Goal: Task Accomplishment & Management: Use online tool/utility

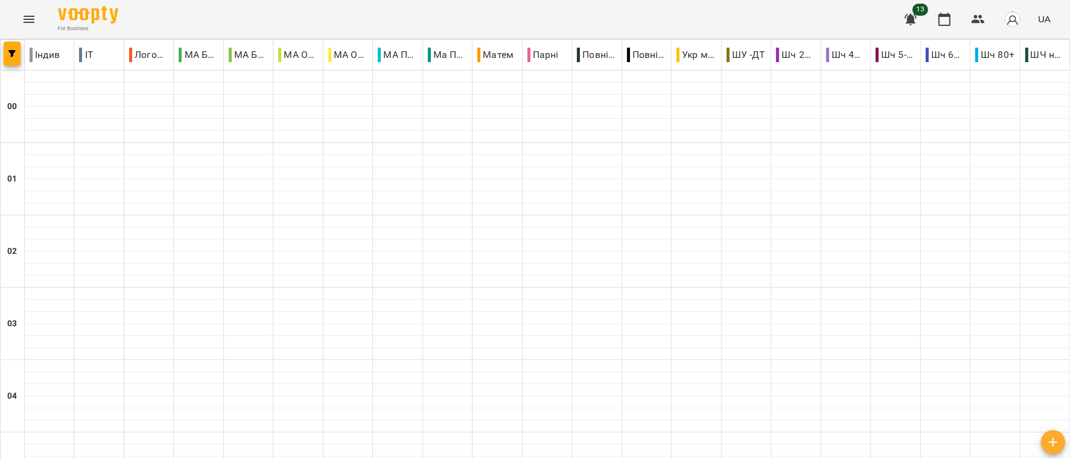
scroll to position [634, 0]
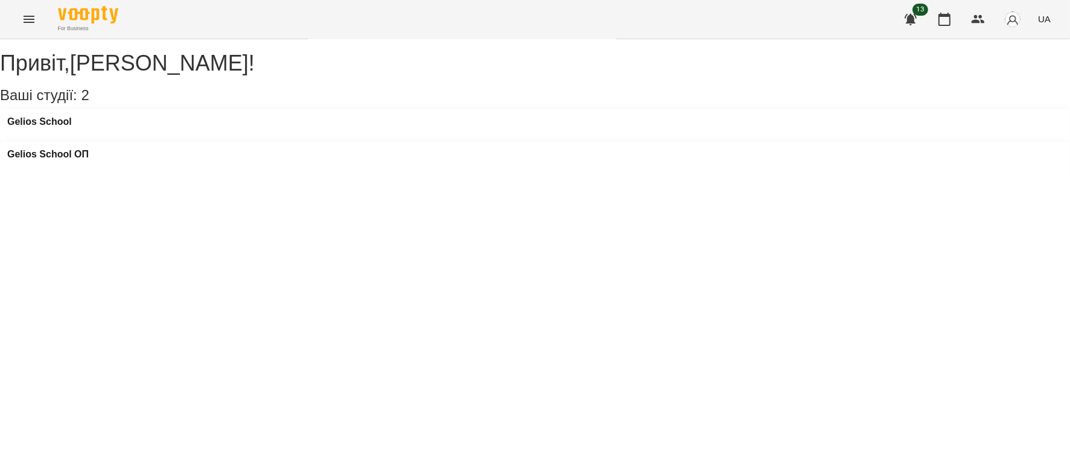
click at [25, 20] on icon "Menu" at bounding box center [29, 19] width 14 height 14
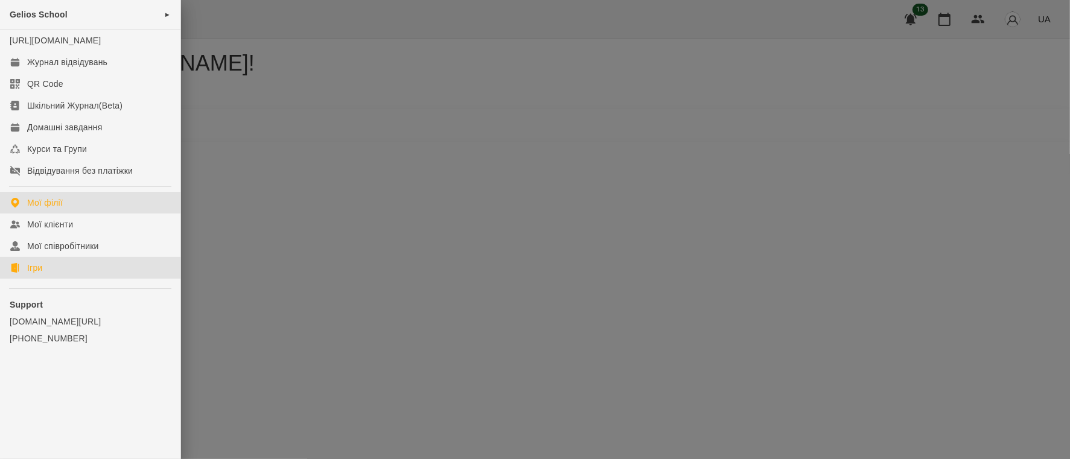
click at [37, 274] on div "Ігри" at bounding box center [34, 268] width 15 height 12
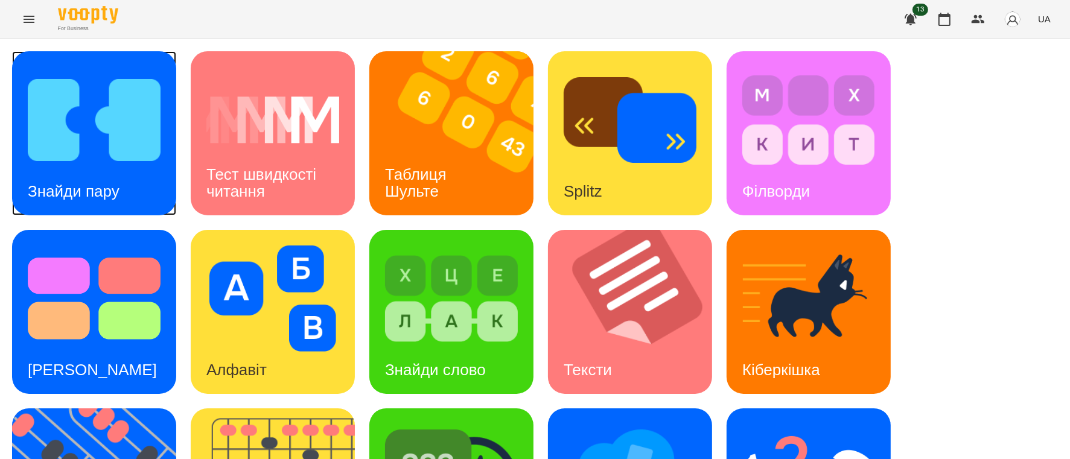
click at [79, 118] on img at bounding box center [94, 120] width 133 height 106
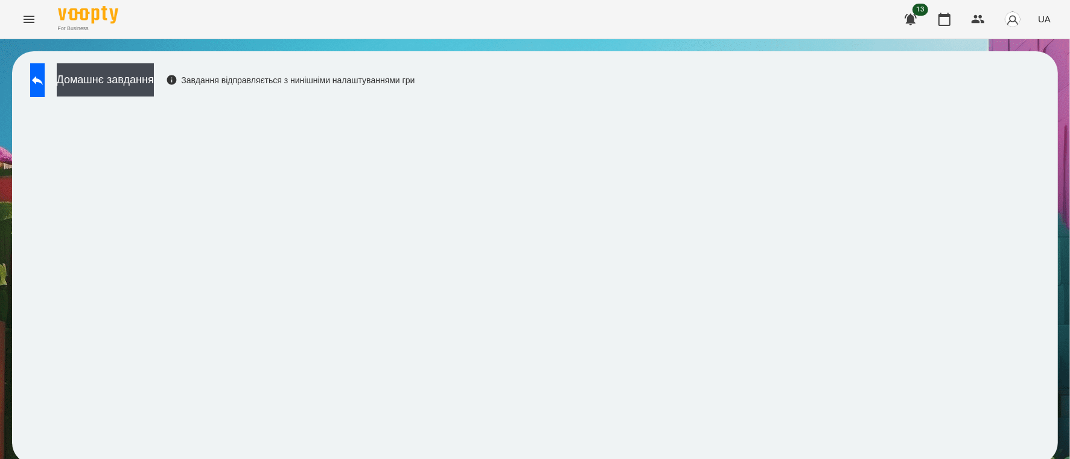
click at [930, 78] on div "Домашнє завдання Завдання відправляється з нинішніми налаштуваннями гри" at bounding box center [535, 257] width 1046 height 413
click at [929, 83] on div "Домашнє завдання Завдання відправляється з нинішніми налаштуваннями гри" at bounding box center [535, 257] width 1046 height 413
click at [916, 80] on div "Домашнє завдання Завдання відправляється з нинішніми налаштуваннями гри" at bounding box center [535, 257] width 1046 height 413
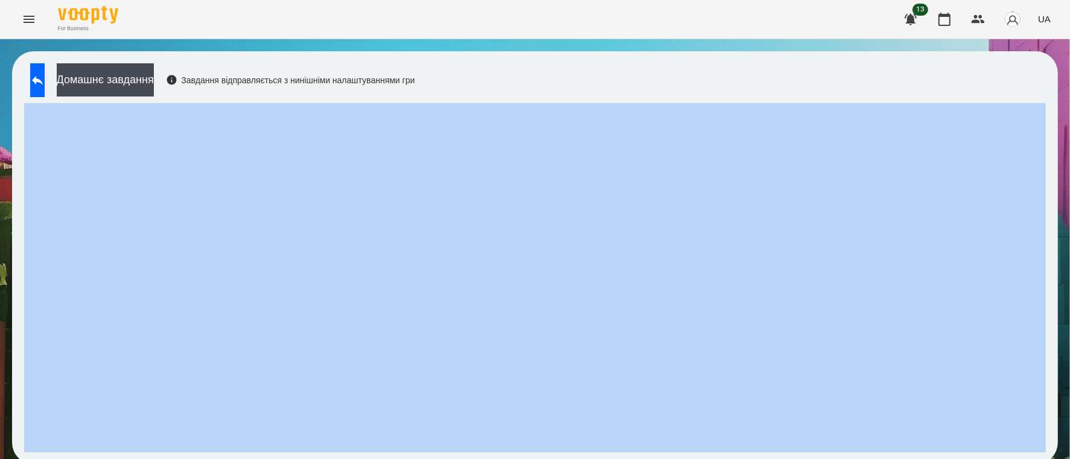
click at [916, 80] on div "Домашнє завдання Завдання відправляється з нинішніми налаштуваннями гри" at bounding box center [535, 257] width 1046 height 413
click at [921, 68] on div "Домашнє завдання Завдання відправляється з нинішніми налаштуваннями гри" at bounding box center [535, 257] width 1046 height 413
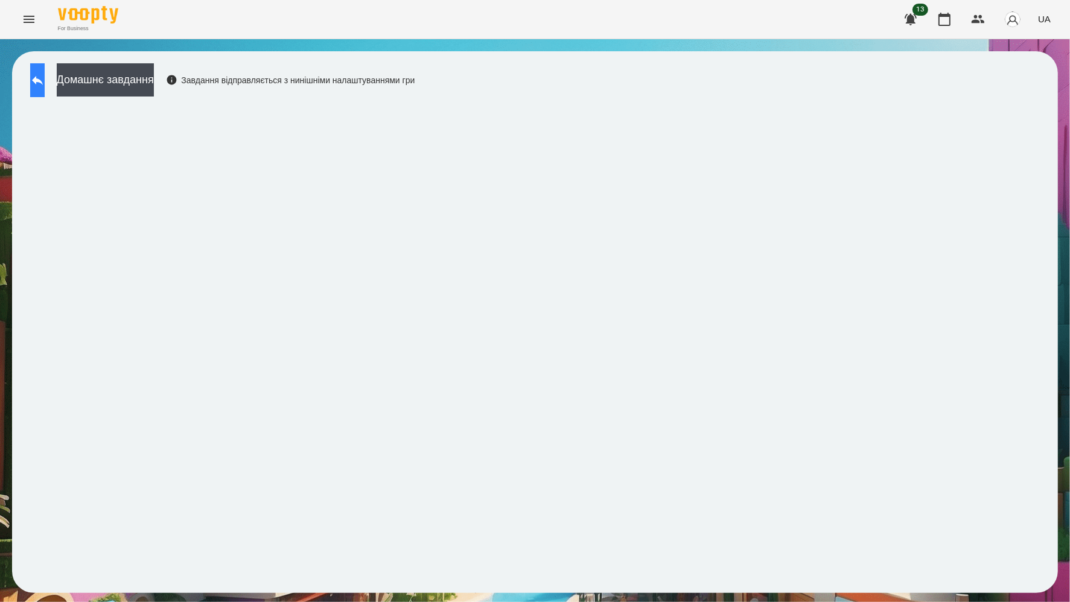
click at [45, 73] on icon at bounding box center [37, 80] width 14 height 14
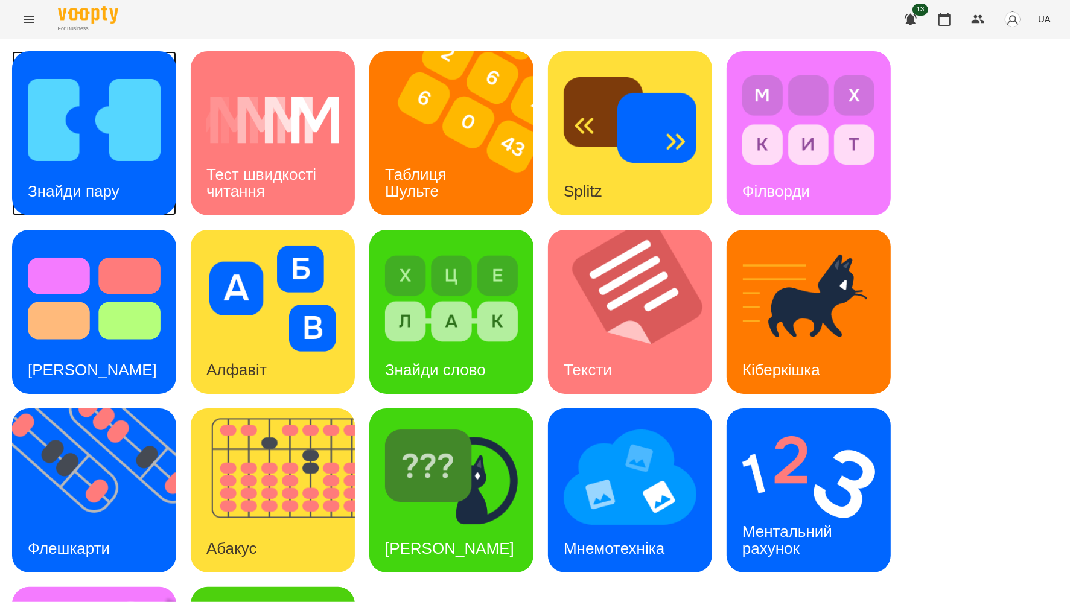
click at [78, 104] on img at bounding box center [94, 120] width 133 height 106
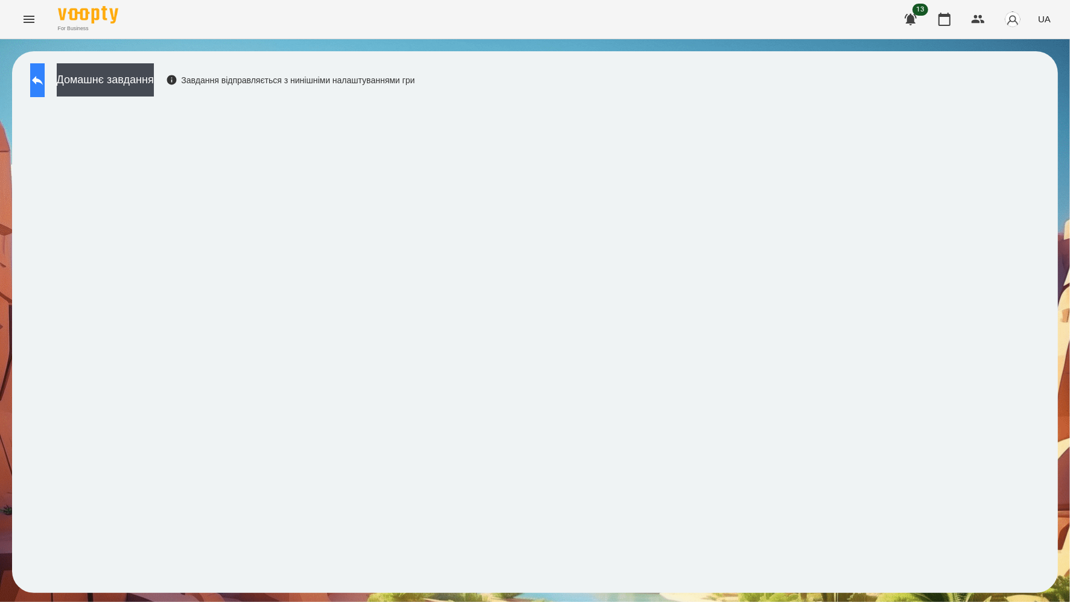
click at [38, 72] on button at bounding box center [37, 80] width 14 height 34
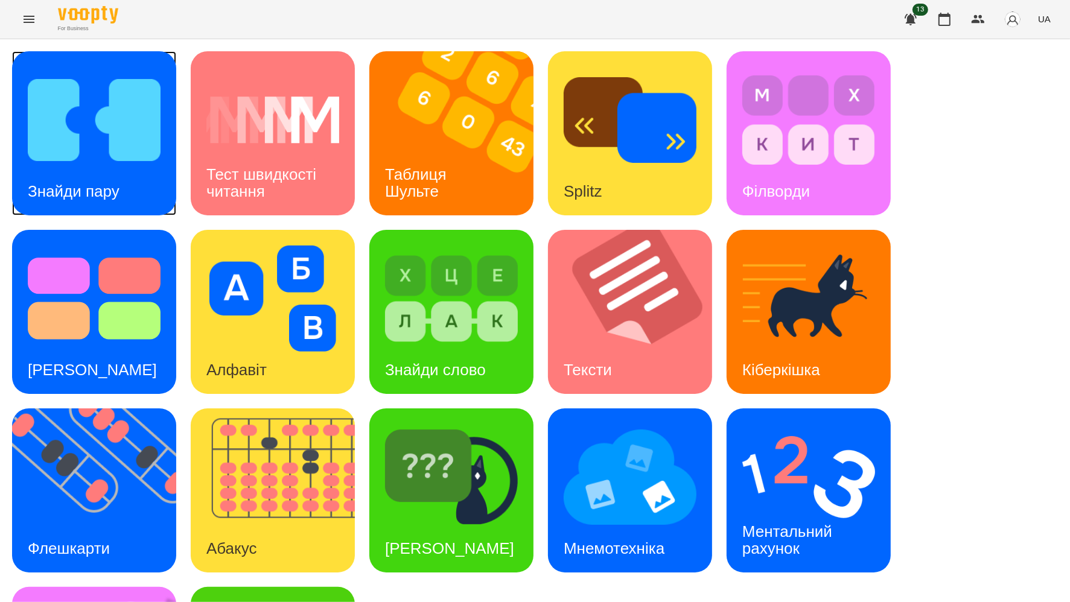
click at [61, 112] on img at bounding box center [94, 120] width 133 height 106
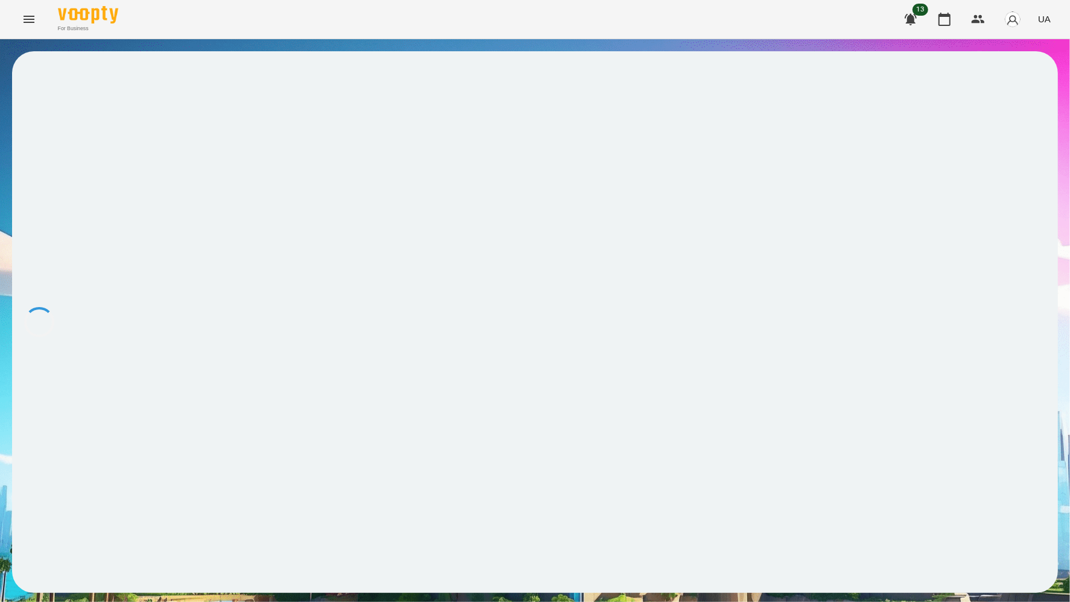
click at [61, 112] on div at bounding box center [535, 322] width 1046 height 542
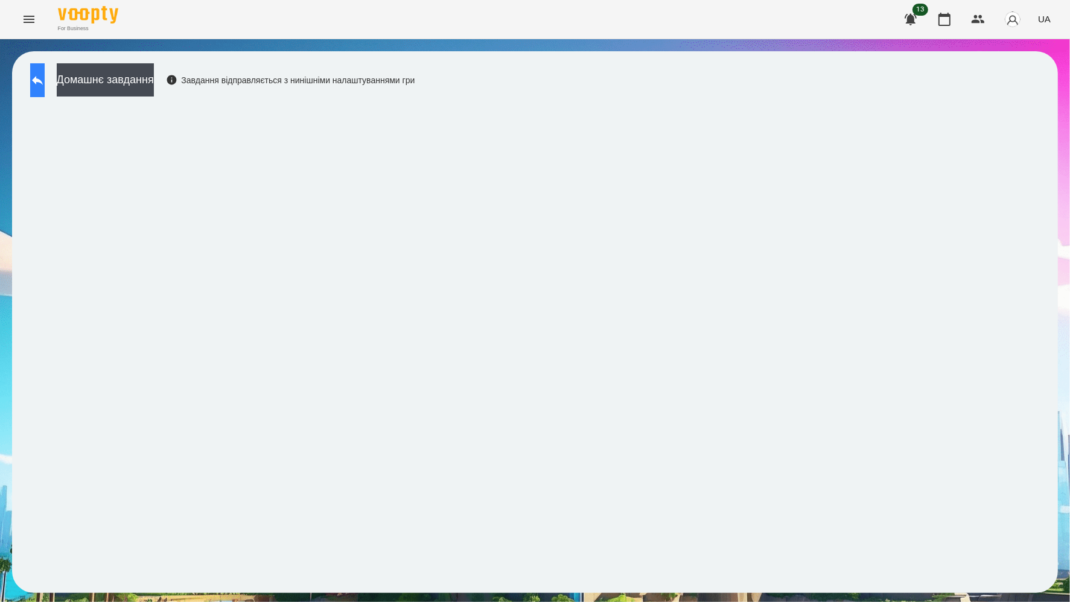
click at [45, 73] on icon at bounding box center [37, 80] width 14 height 14
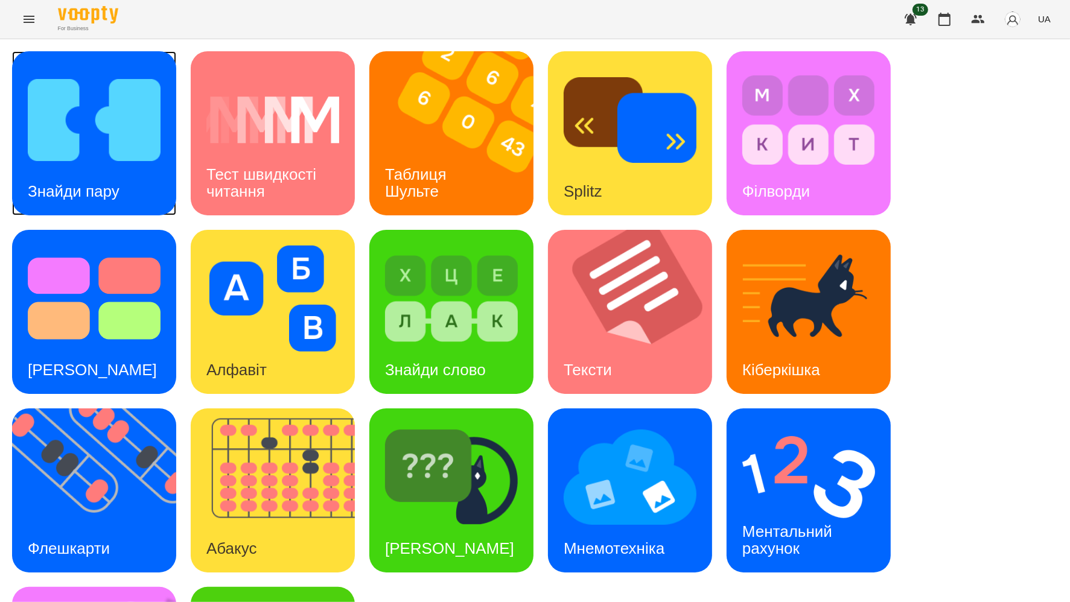
click at [110, 187] on h3 "Знайди пару" at bounding box center [74, 191] width 92 height 18
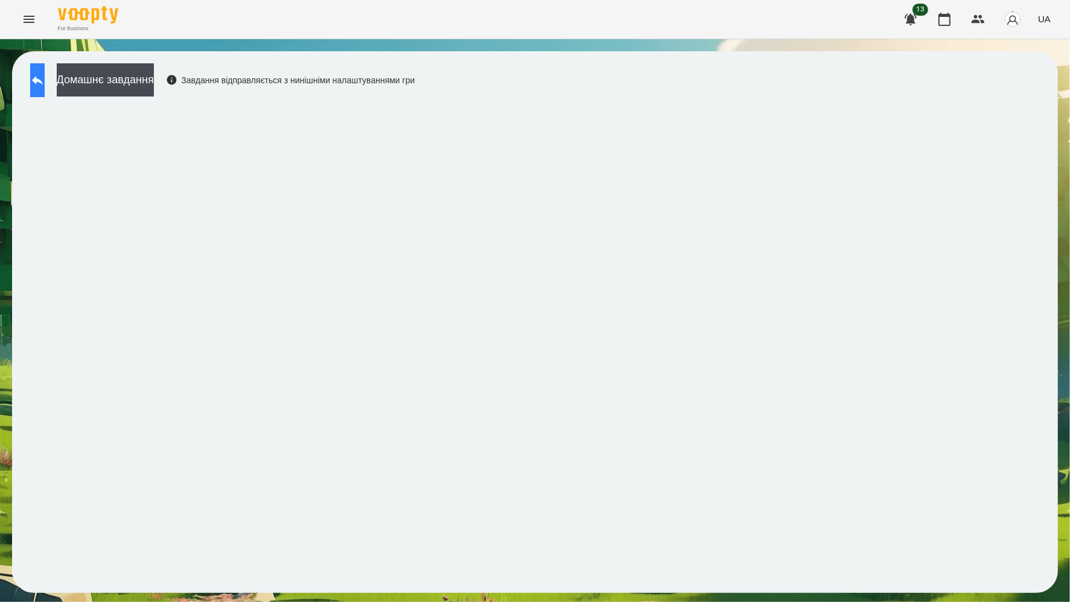
click at [45, 76] on icon at bounding box center [37, 80] width 14 height 14
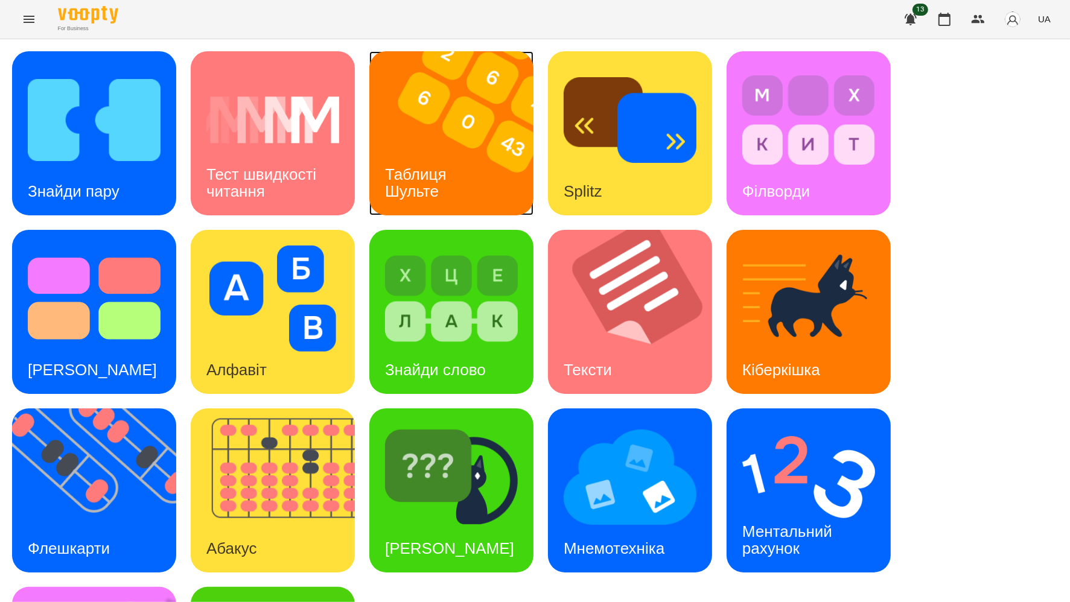
click at [469, 101] on img at bounding box center [458, 133] width 179 height 164
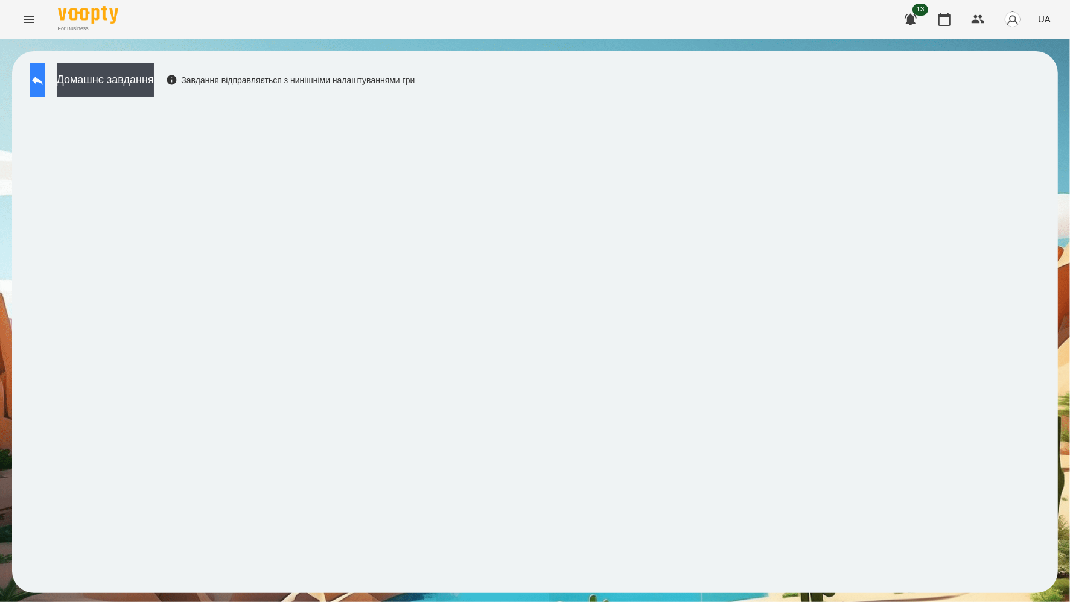
click at [40, 70] on button at bounding box center [37, 80] width 14 height 34
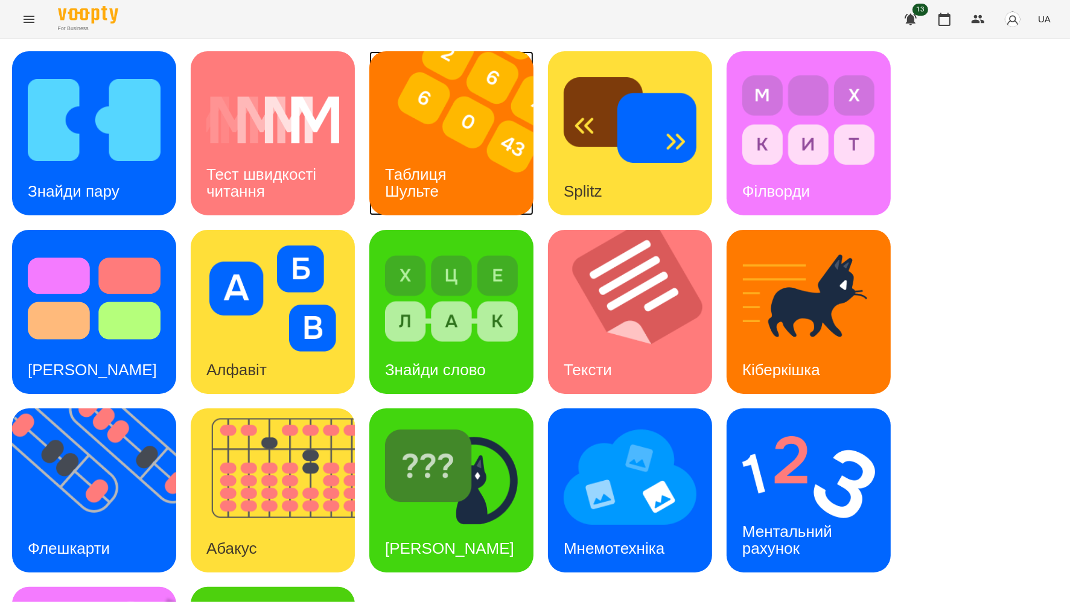
click at [428, 155] on div "Таблиця Шульте" at bounding box center [417, 183] width 97 height 65
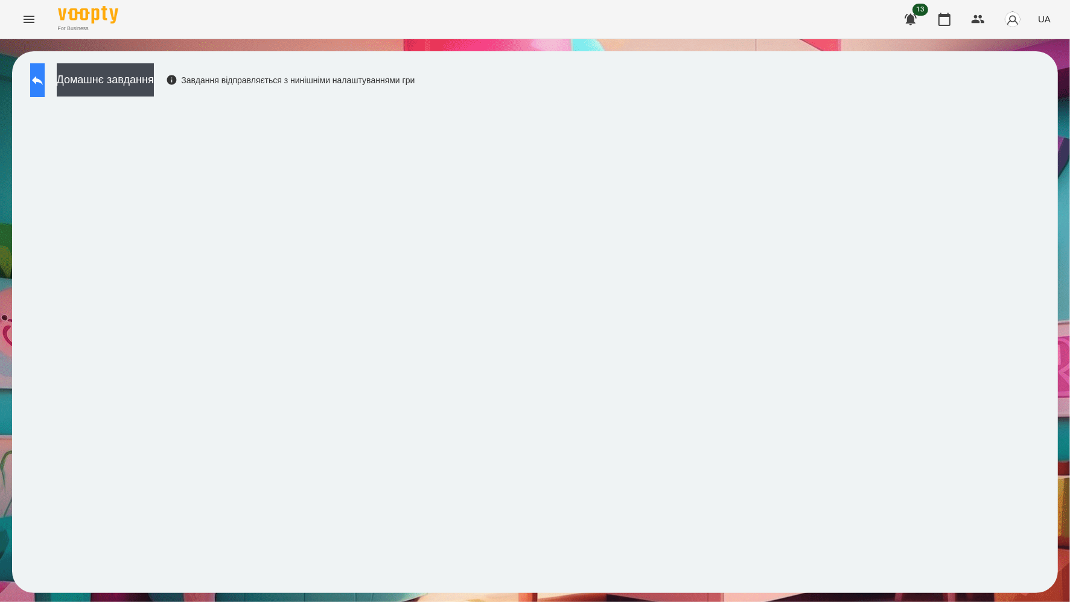
click at [34, 76] on button at bounding box center [37, 80] width 14 height 34
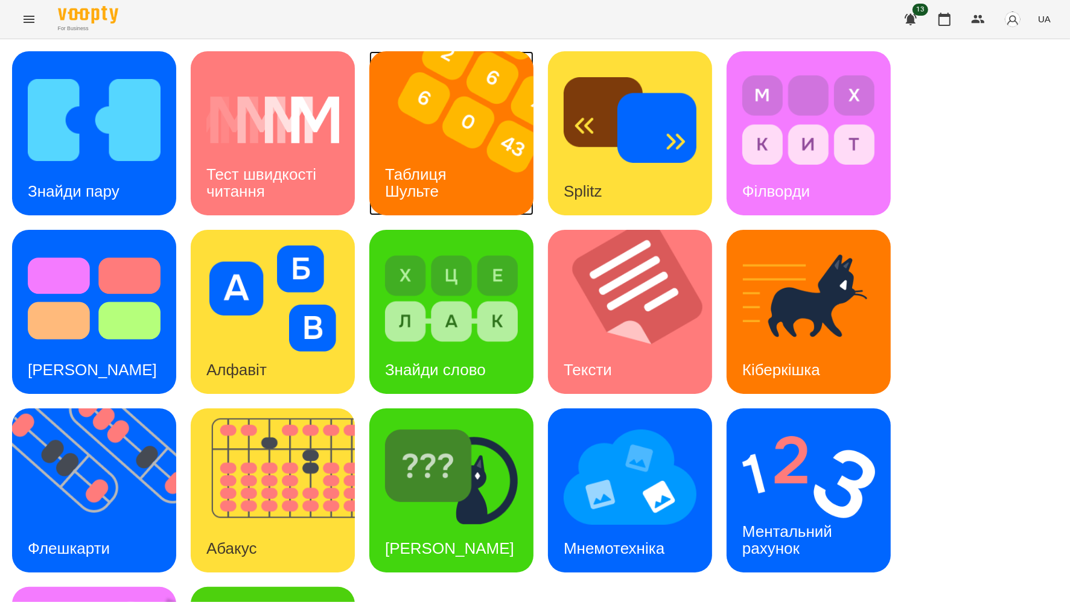
click at [422, 148] on img at bounding box center [458, 133] width 179 height 164
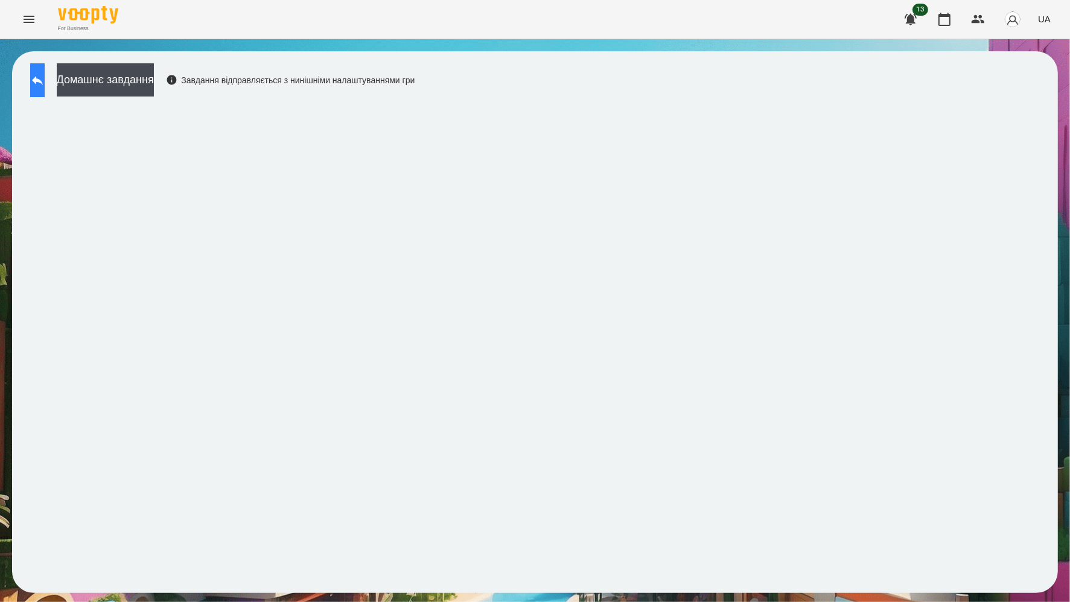
click at [43, 74] on icon at bounding box center [37, 80] width 14 height 14
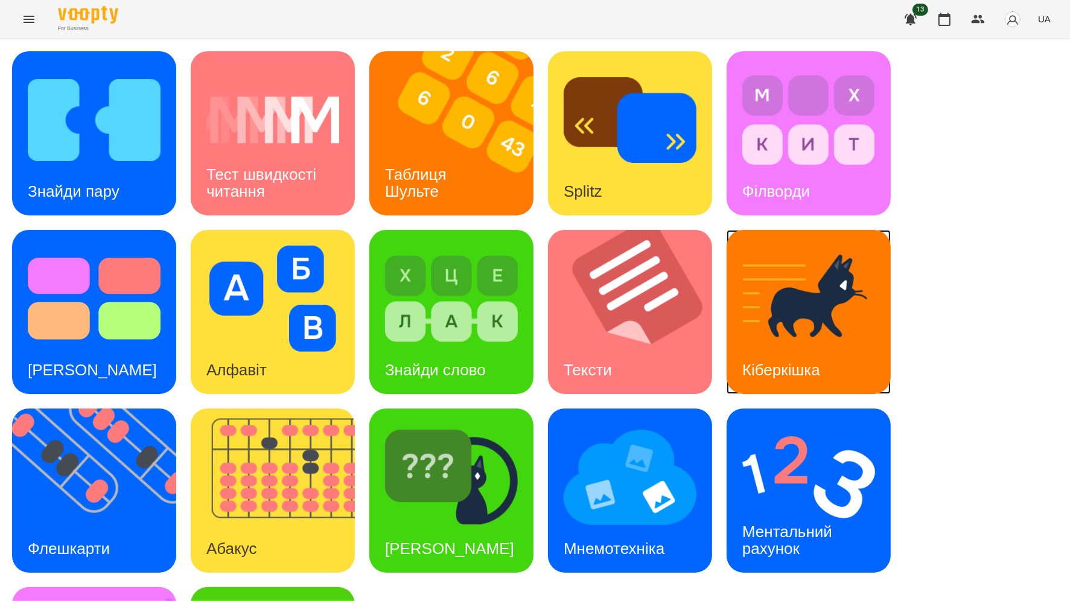
click at [796, 305] on img at bounding box center [808, 299] width 133 height 106
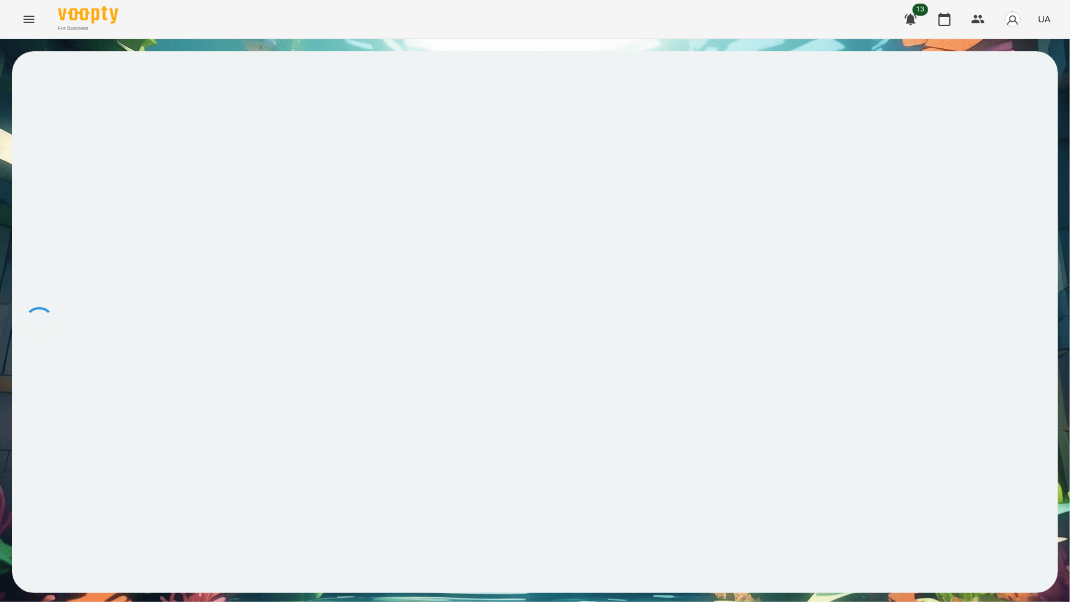
click at [796, 305] on div at bounding box center [535, 322] width 1046 height 542
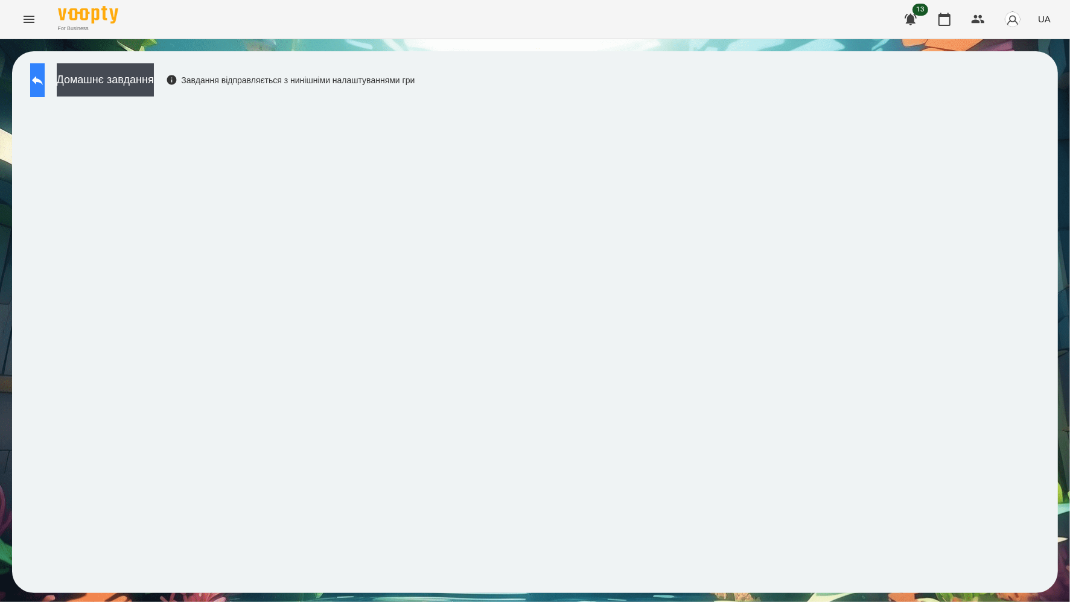
click at [42, 72] on button at bounding box center [37, 80] width 14 height 34
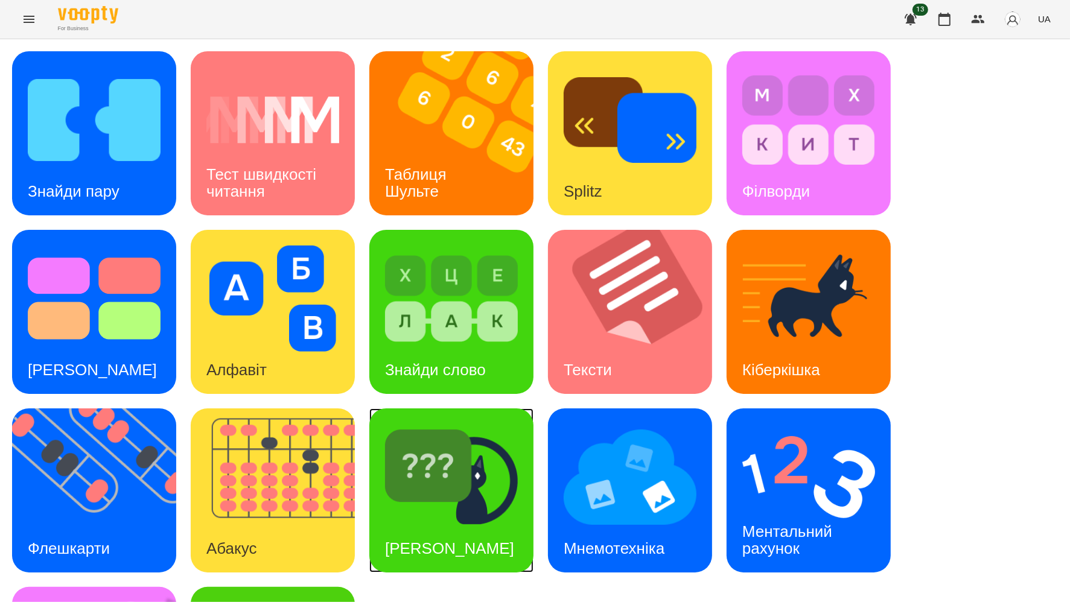
click at [513, 459] on div "[PERSON_NAME]" at bounding box center [451, 490] width 164 height 164
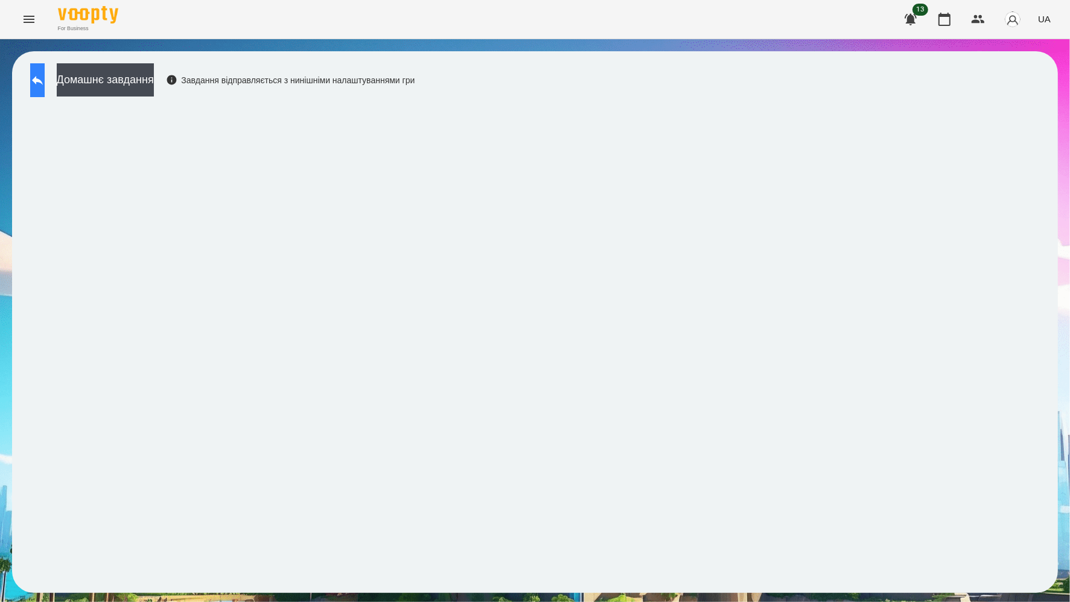
click at [43, 80] on icon at bounding box center [37, 80] width 14 height 14
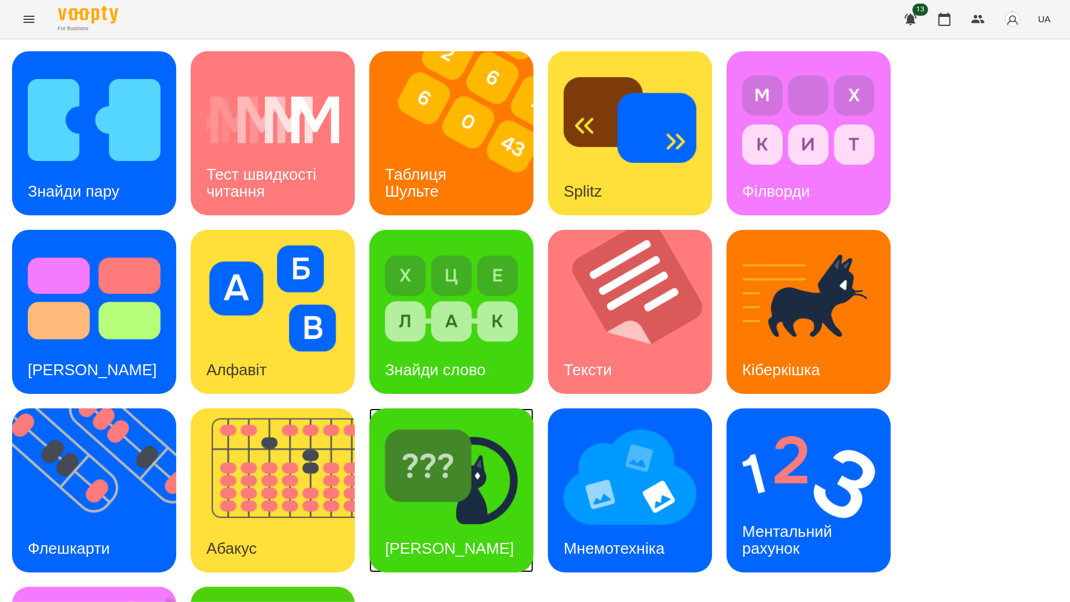
click at [414, 459] on img at bounding box center [451, 477] width 133 height 106
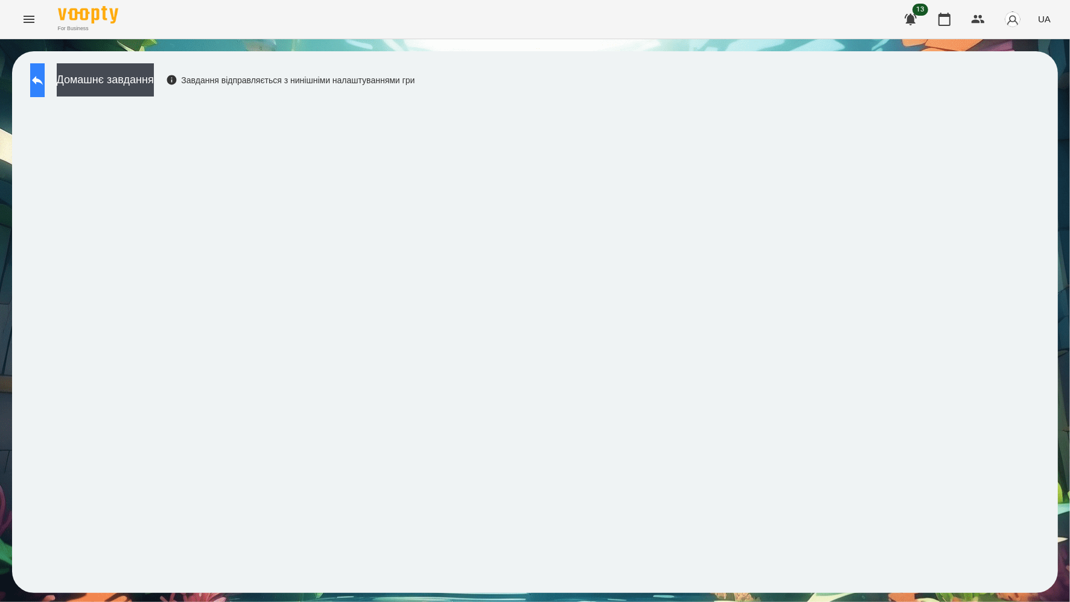
click at [33, 67] on button at bounding box center [37, 80] width 14 height 34
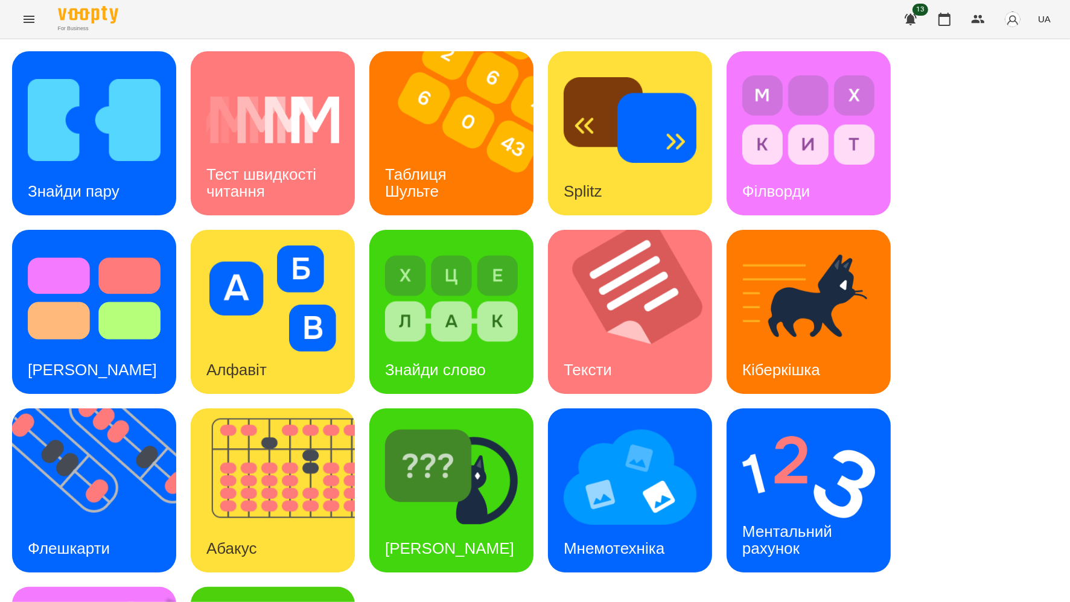
scroll to position [160, 0]
click at [98, 408] on img at bounding box center [101, 490] width 179 height 164
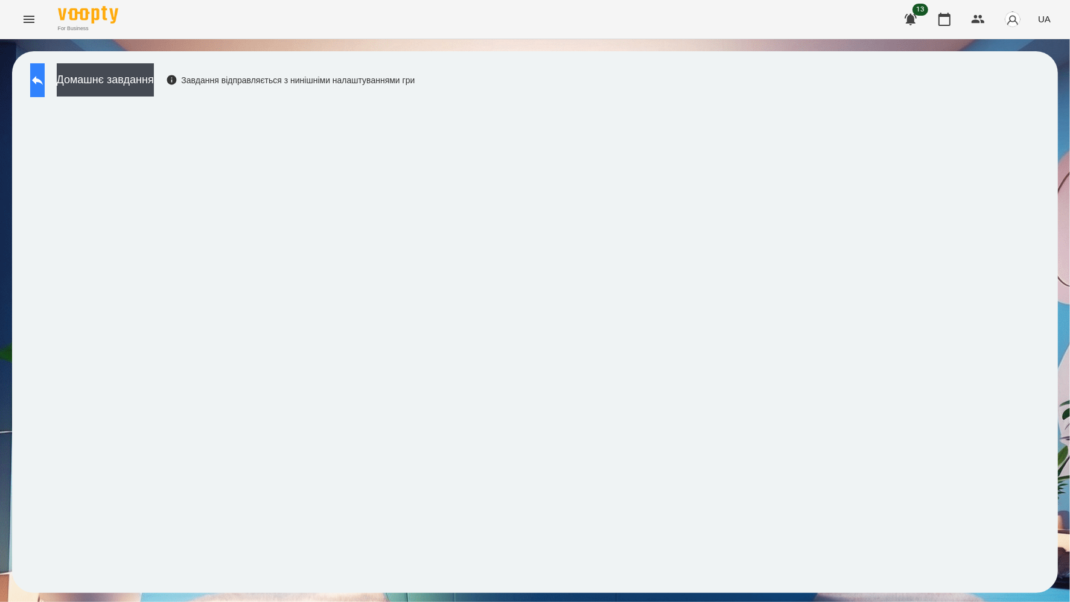
click at [41, 75] on button at bounding box center [37, 80] width 14 height 34
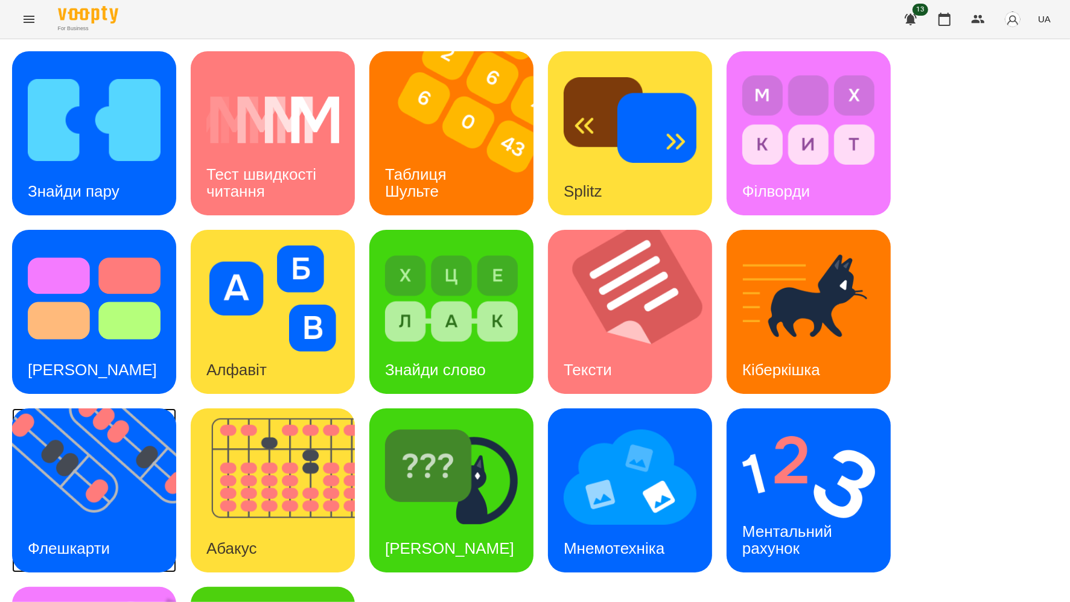
click at [57, 459] on img at bounding box center [101, 490] width 179 height 164
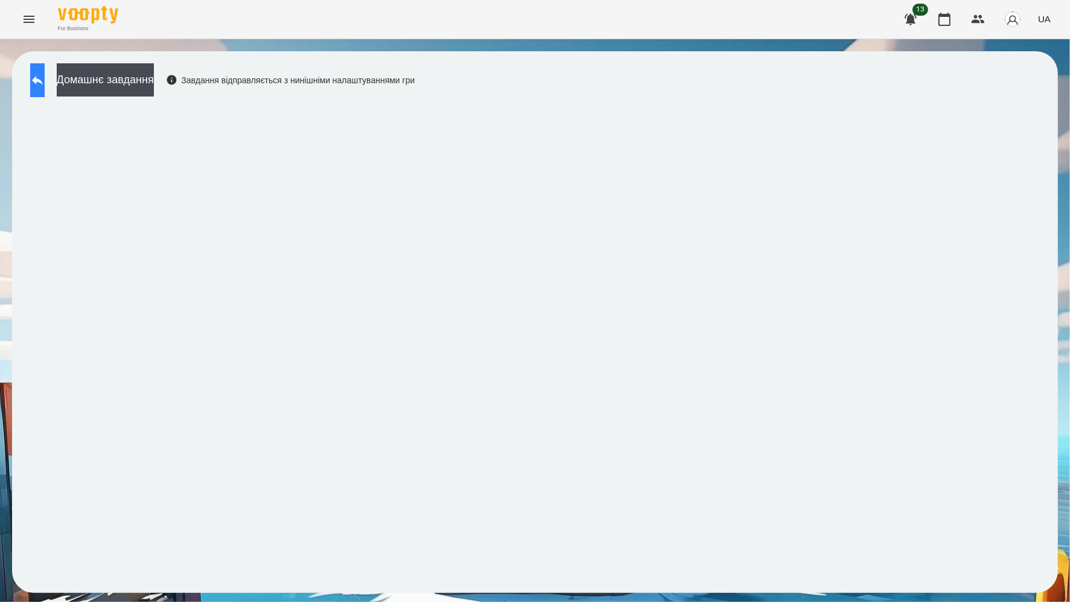
click at [43, 76] on icon at bounding box center [37, 80] width 14 height 14
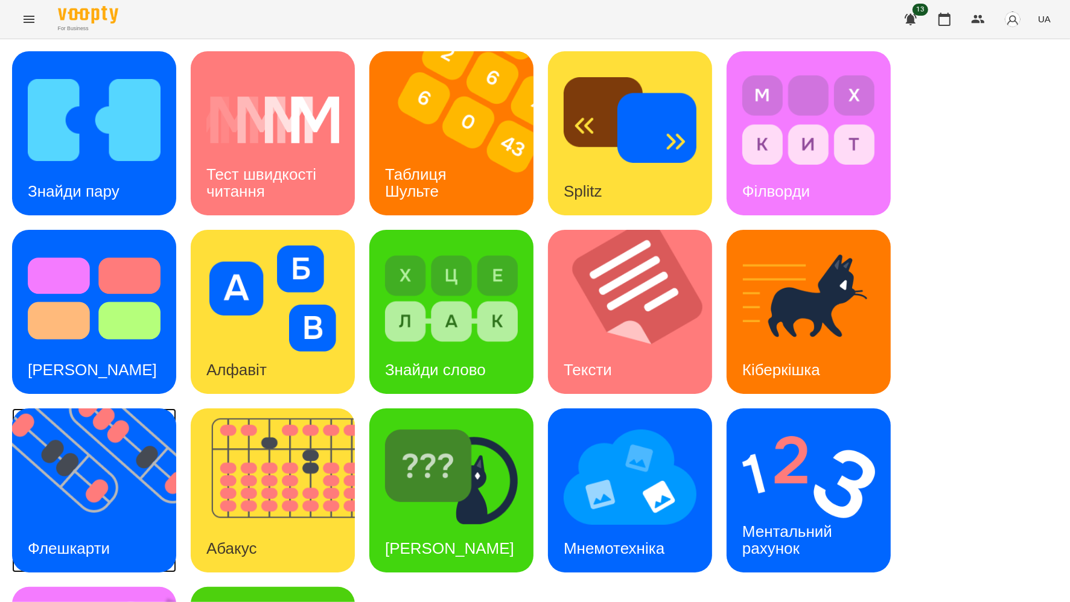
click at [55, 459] on img at bounding box center [101, 490] width 179 height 164
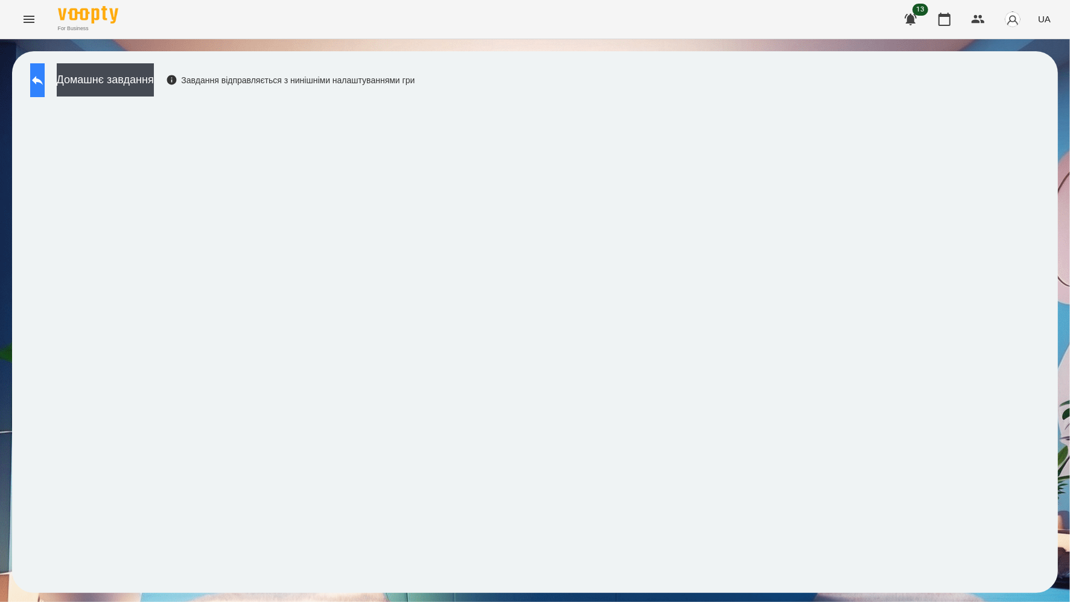
click at [45, 86] on icon at bounding box center [37, 80] width 14 height 14
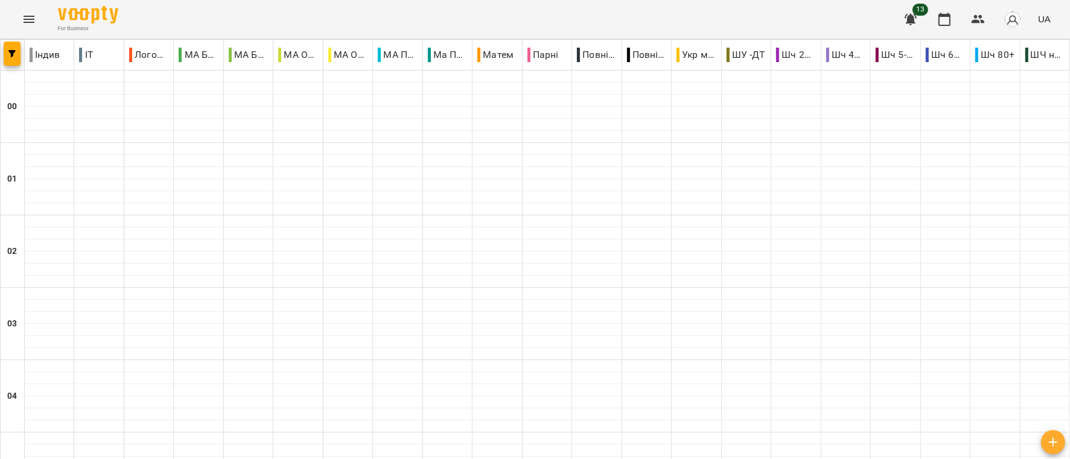
scroll to position [634, 0]
click at [27, 17] on icon "Menu" at bounding box center [29, 19] width 14 height 14
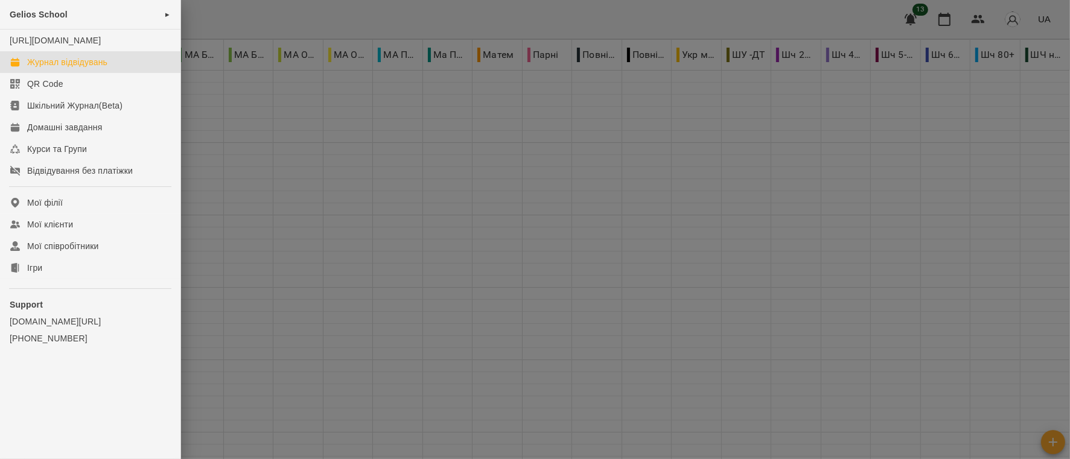
click at [97, 68] on div "Журнал відвідувань" at bounding box center [67, 62] width 80 height 12
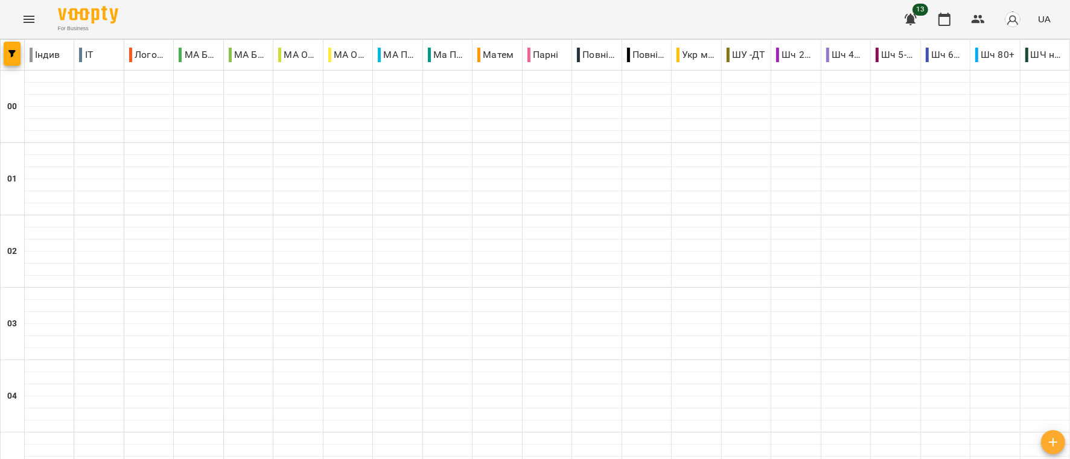
scroll to position [1267, 0]
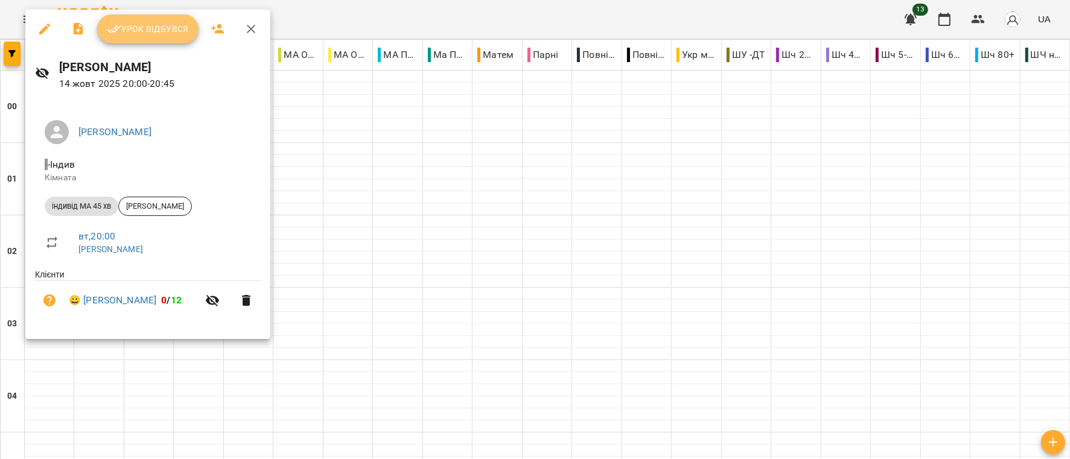
click at [141, 25] on span "Урок відбувся" at bounding box center [148, 29] width 82 height 14
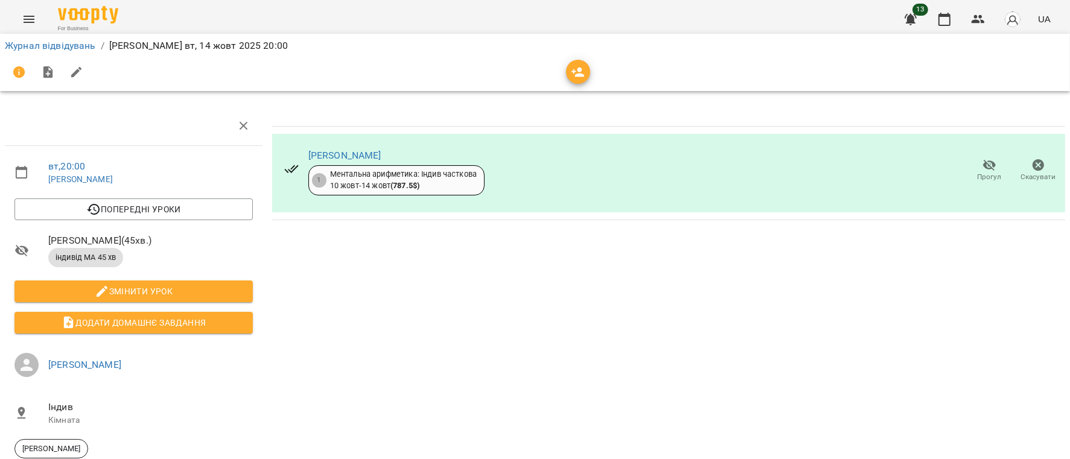
click at [393, 157] on div "[PERSON_NAME]" at bounding box center [396, 155] width 176 height 14
click at [334, 156] on link "[PERSON_NAME]" at bounding box center [344, 155] width 73 height 11
click at [28, 14] on icon "Menu" at bounding box center [29, 19] width 14 height 14
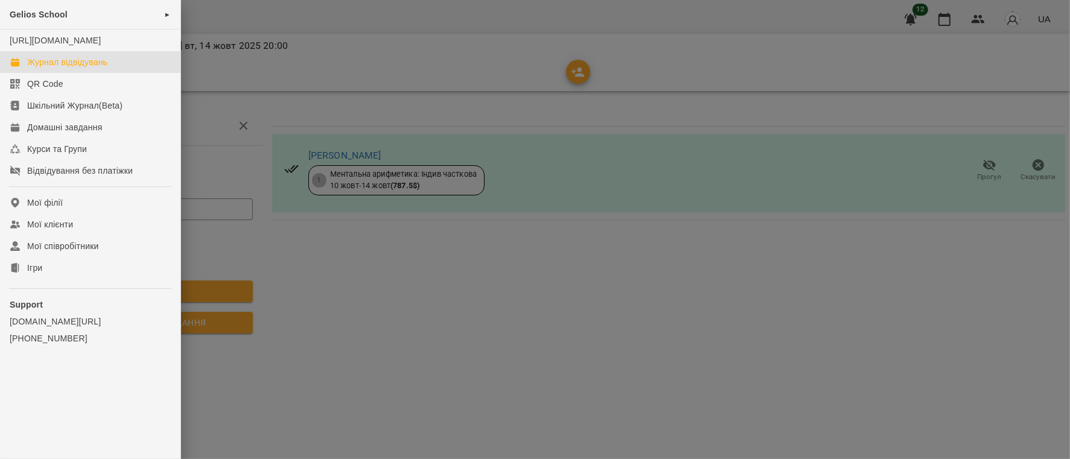
click at [62, 68] on div "Журнал відвідувань" at bounding box center [67, 62] width 80 height 12
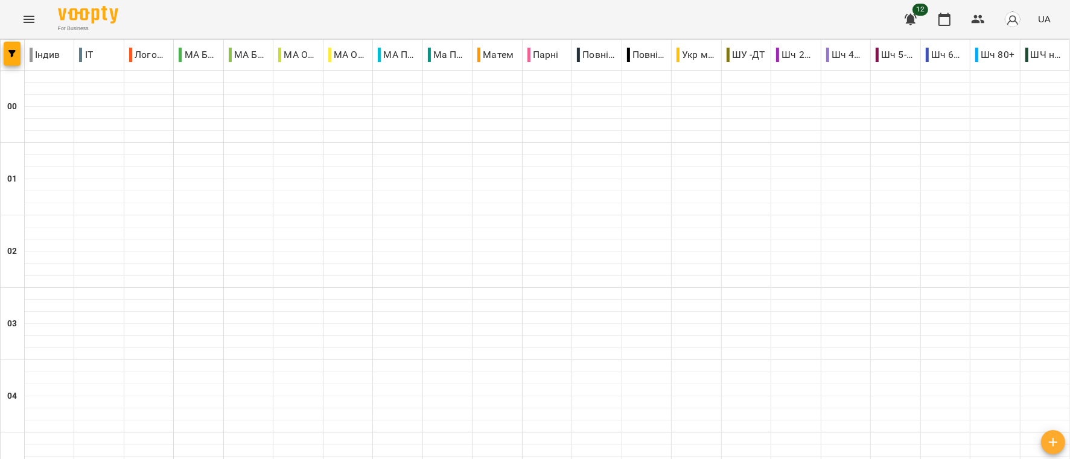
scroll to position [1339, 0]
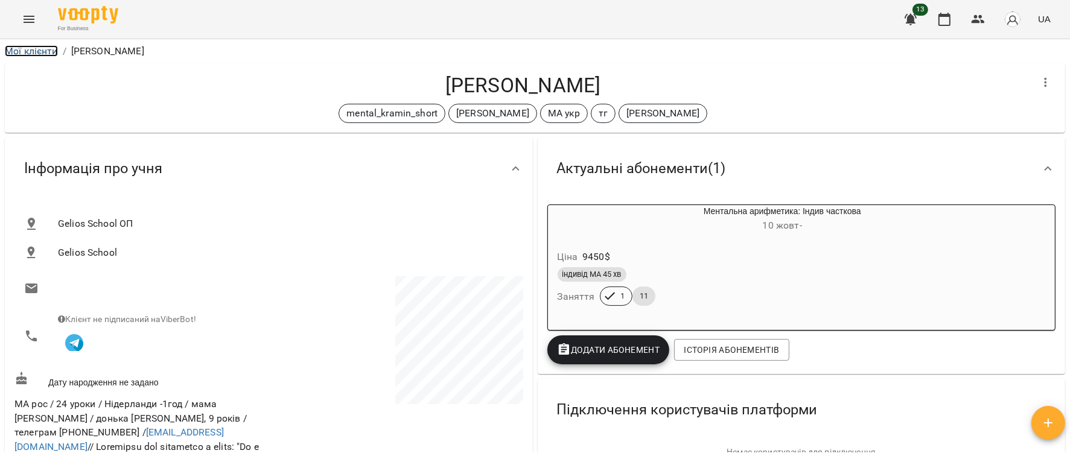
click at [25, 46] on link "Мої клієнти" at bounding box center [31, 50] width 53 height 11
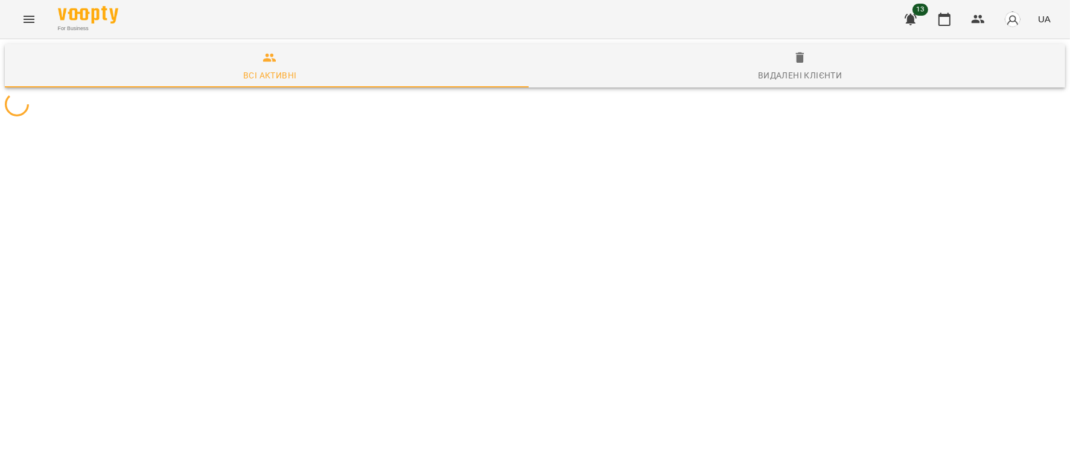
click at [27, 17] on icon "Menu" at bounding box center [29, 19] width 11 height 7
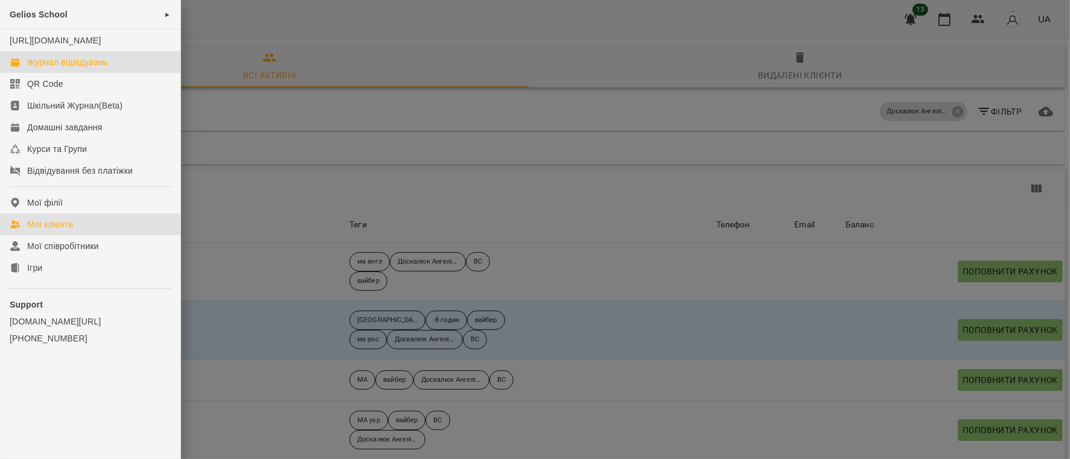
click at [71, 68] on div "Журнал відвідувань" at bounding box center [67, 62] width 80 height 12
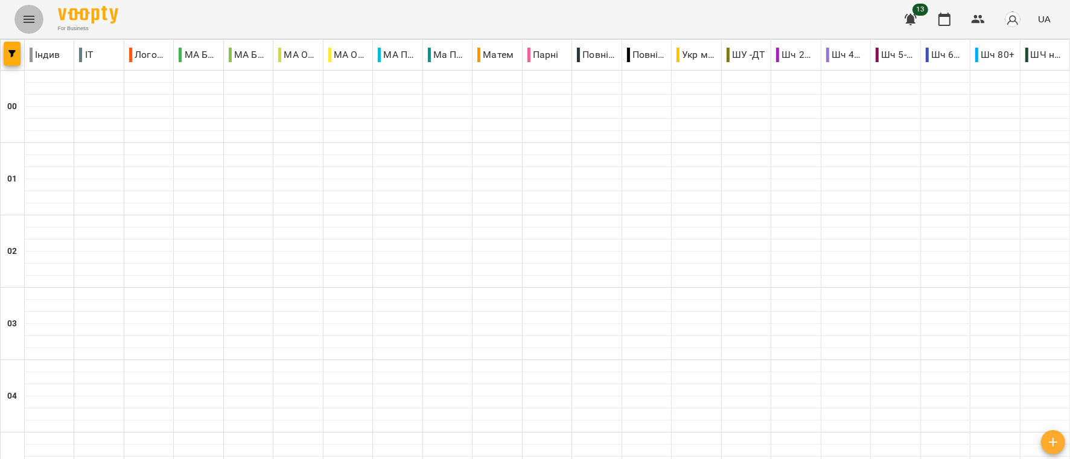
click at [22, 19] on icon "Menu" at bounding box center [29, 19] width 14 height 14
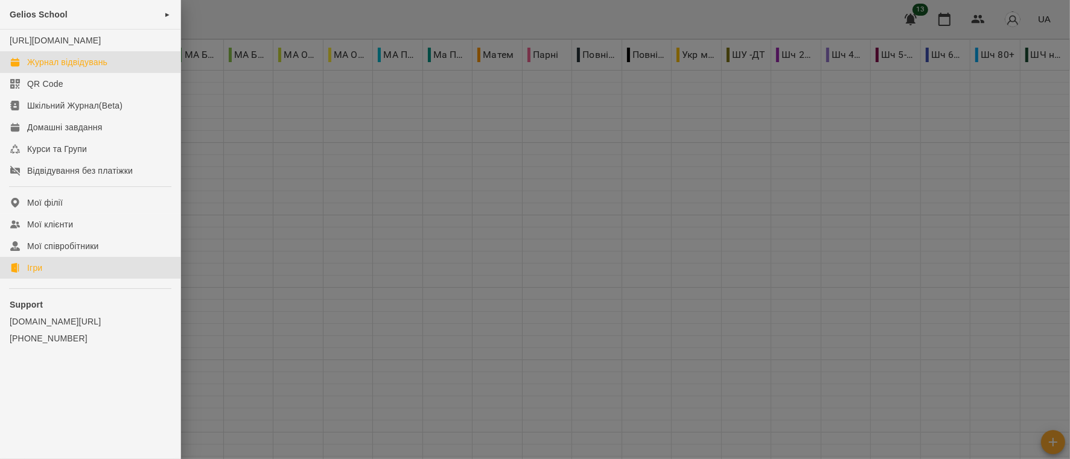
click at [42, 274] on div "Ігри" at bounding box center [34, 268] width 15 height 12
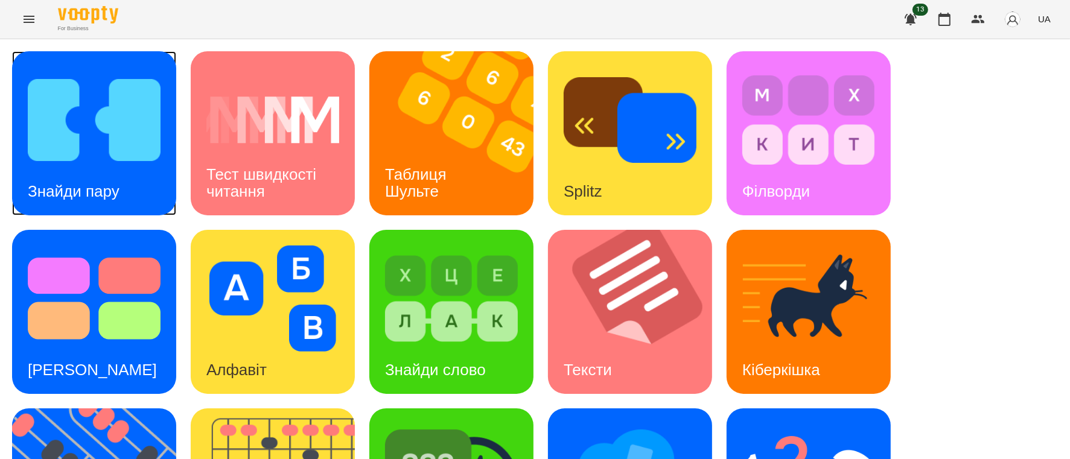
click at [94, 150] on img at bounding box center [94, 120] width 133 height 106
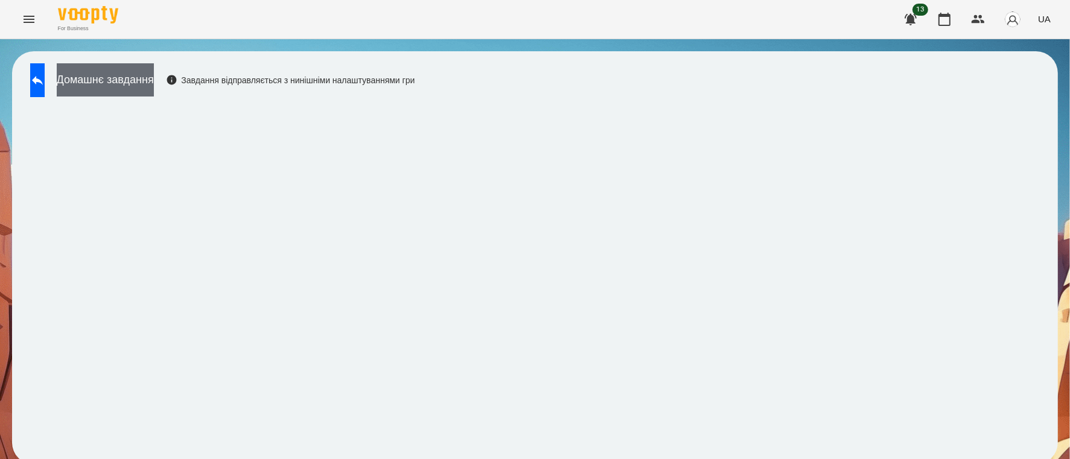
click at [154, 81] on button "Домашнє завдання" at bounding box center [105, 79] width 97 height 33
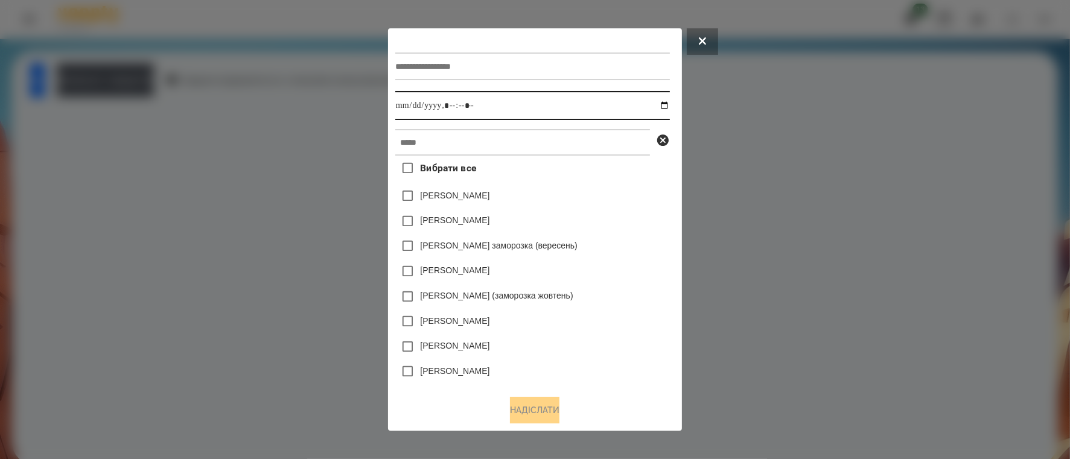
click at [665, 108] on input "datetime-local" at bounding box center [532, 105] width 275 height 29
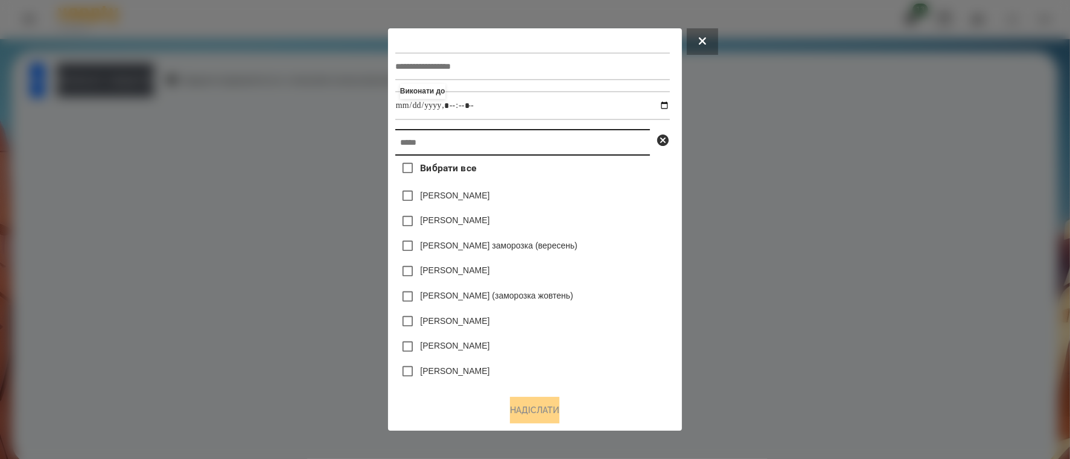
type input "**********"
click at [626, 150] on input "text" at bounding box center [522, 142] width 255 height 27
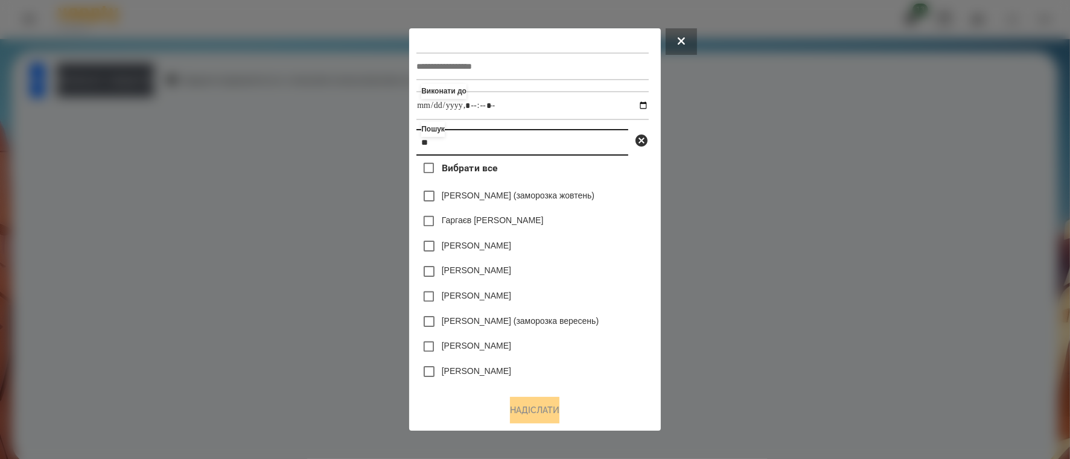
type input "*"
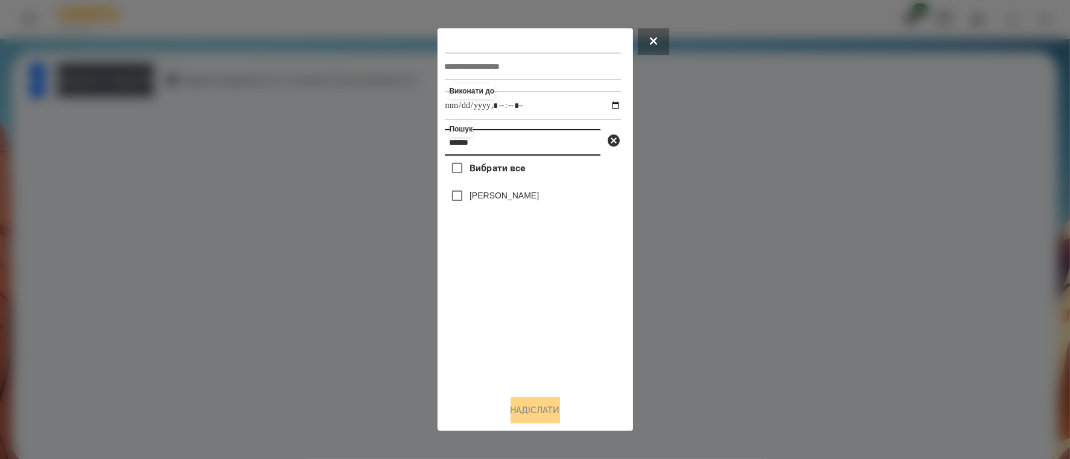
type input "******"
click at [537, 408] on button "Надіслати" at bounding box center [534, 410] width 49 height 27
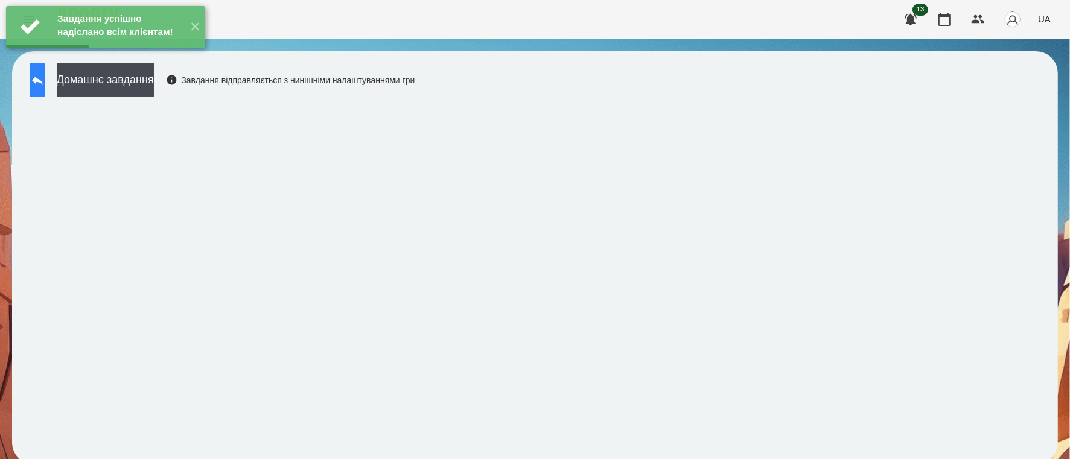
click at [43, 77] on icon at bounding box center [37, 80] width 11 height 9
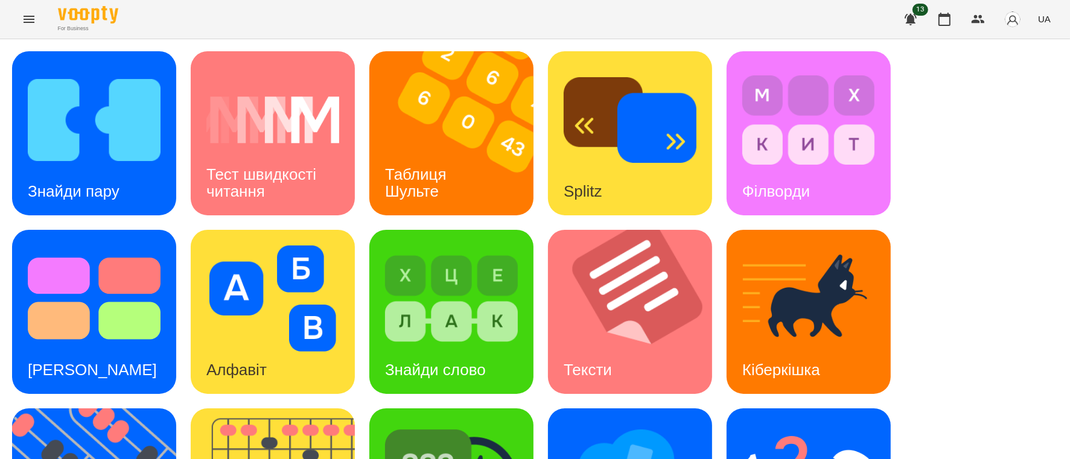
scroll to position [272, 0]
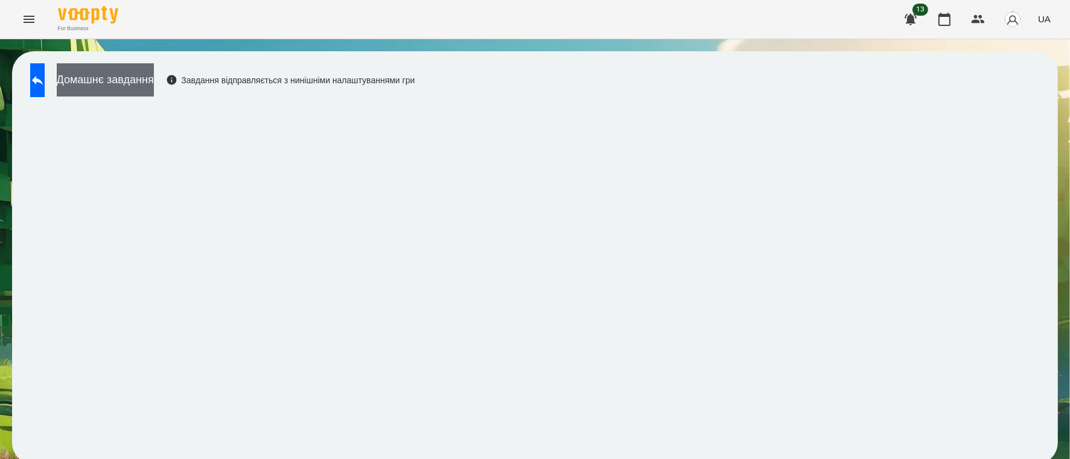
click at [140, 76] on button "Домашнє завдання" at bounding box center [105, 79] width 97 height 33
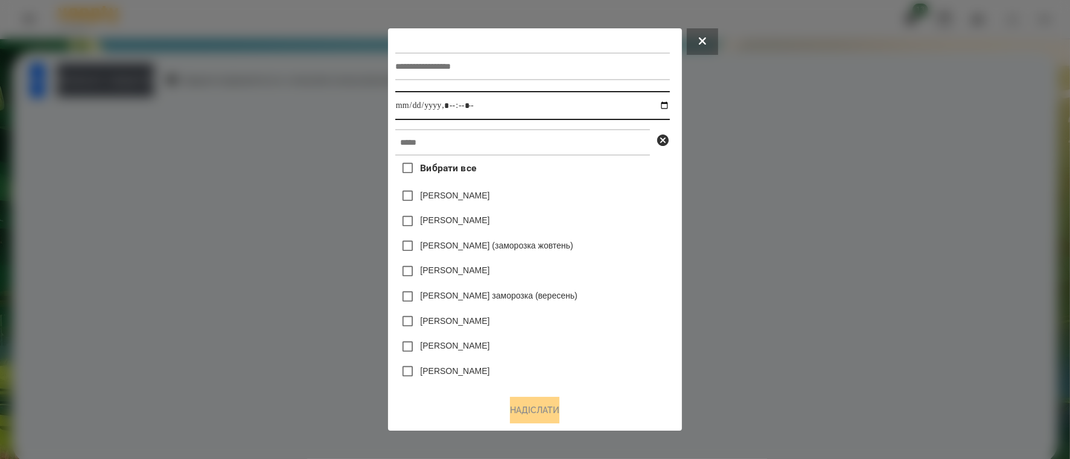
click at [664, 103] on input "datetime-local" at bounding box center [532, 105] width 275 height 29
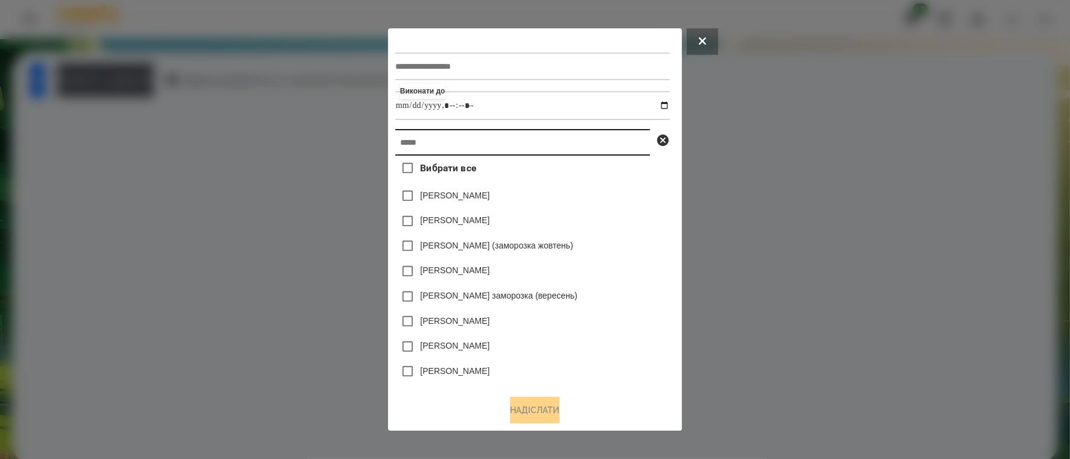
type input "**********"
click at [643, 139] on input "text" at bounding box center [522, 142] width 255 height 27
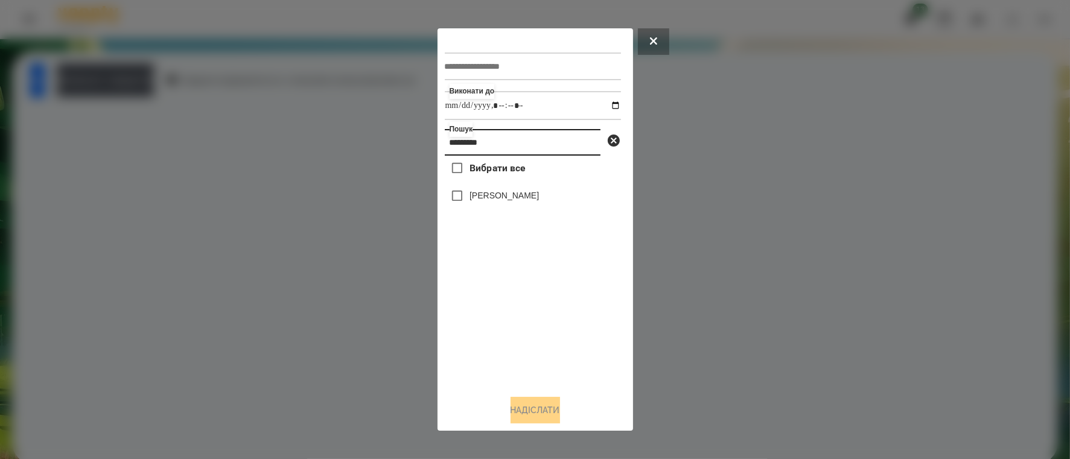
type input "*********"
click at [542, 410] on button "Надіслати" at bounding box center [534, 410] width 49 height 27
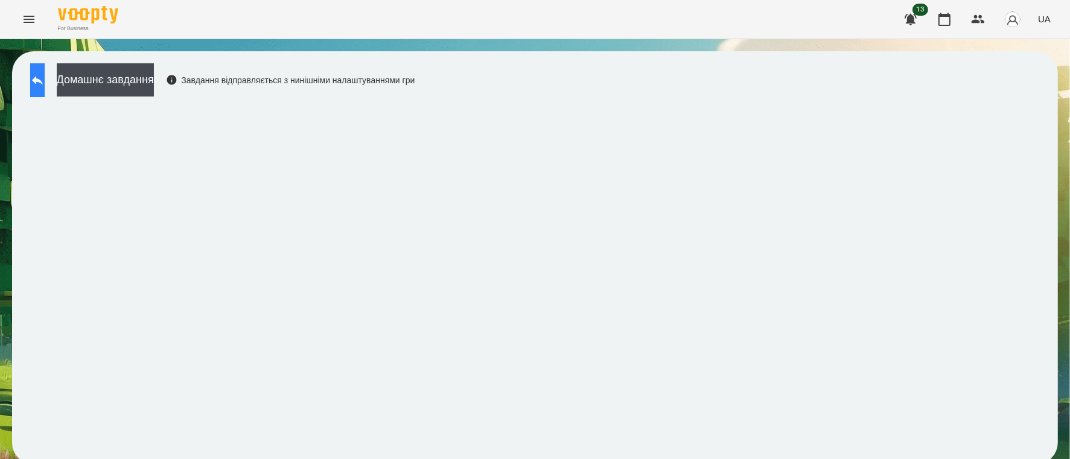
click at [44, 75] on icon at bounding box center [37, 80] width 14 height 14
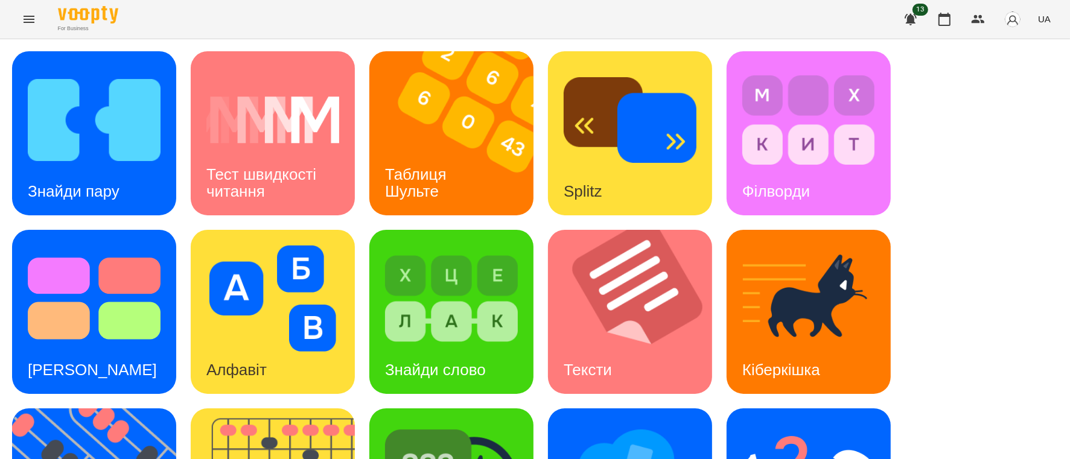
scroll to position [33, 0]
click at [468, 129] on img at bounding box center [458, 133] width 179 height 164
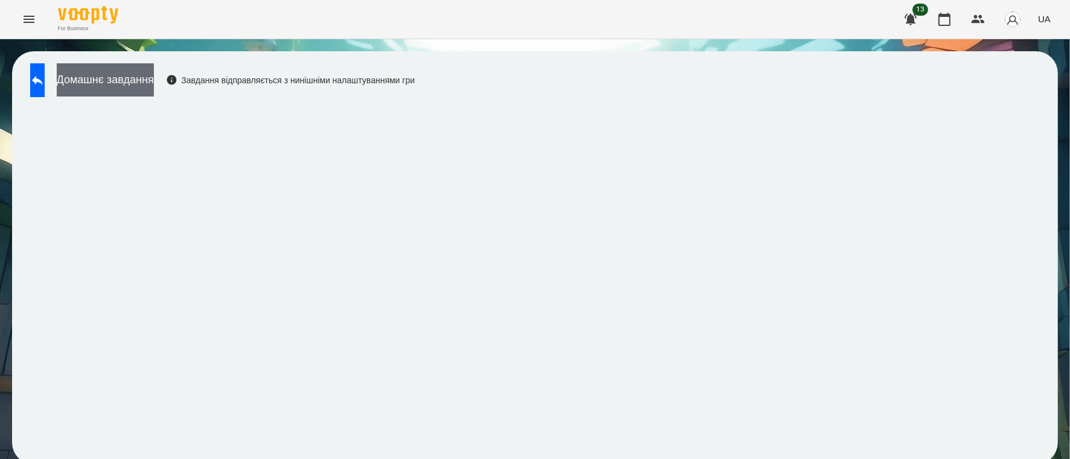
click at [137, 80] on button "Домашнє завдання" at bounding box center [105, 79] width 97 height 33
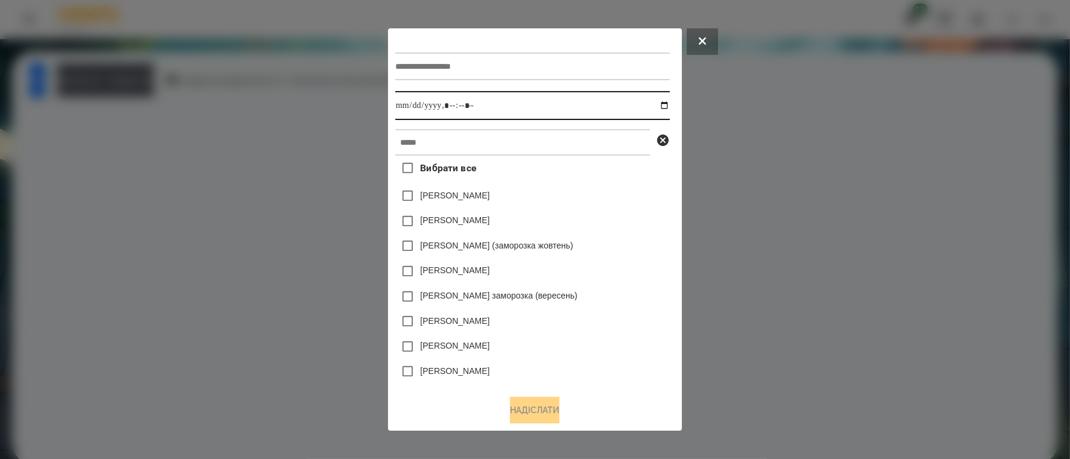
click at [664, 106] on input "datetime-local" at bounding box center [532, 105] width 275 height 29
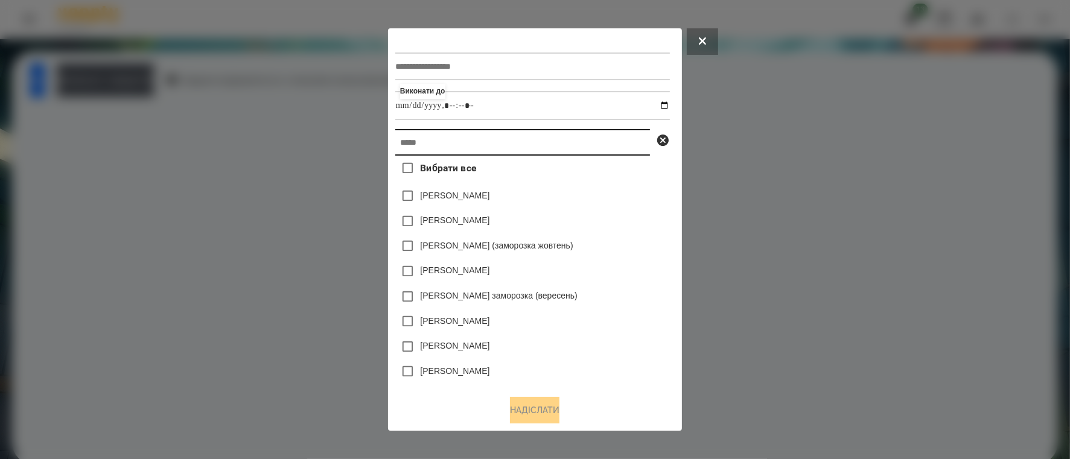
type input "**********"
click at [636, 144] on input "text" at bounding box center [522, 142] width 255 height 27
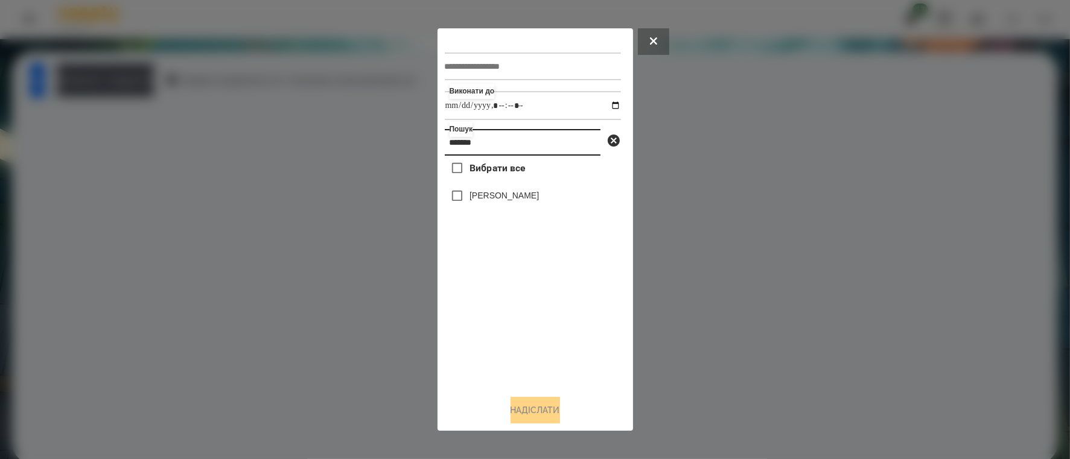
type input "*******"
click at [533, 404] on button "Надіслати" at bounding box center [534, 410] width 49 height 27
